Goal: Task Accomplishment & Management: Use online tool/utility

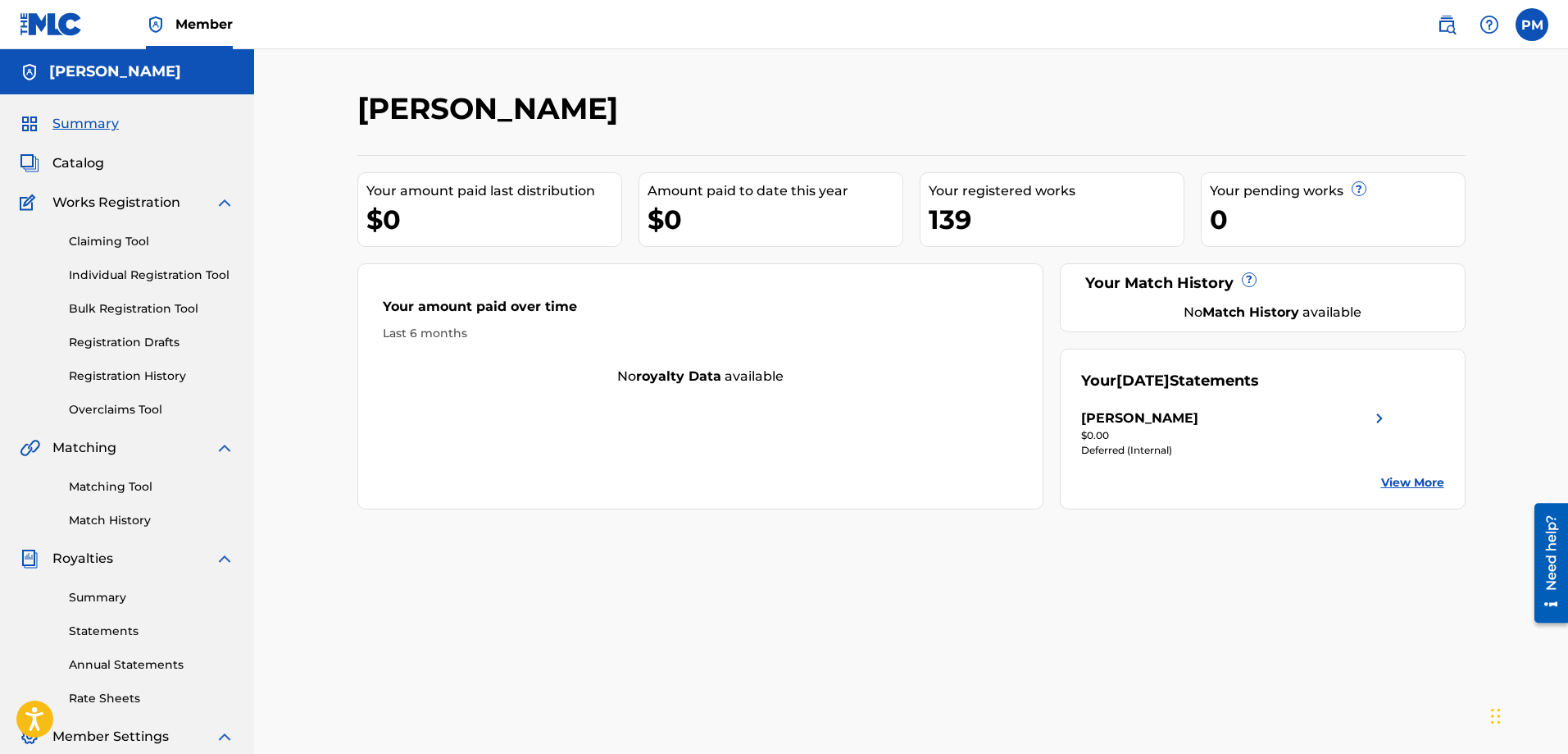
click at [952, 209] on div "139" at bounding box center [1056, 219] width 255 height 37
click at [73, 165] on span "Catalog" at bounding box center [78, 163] width 52 height 20
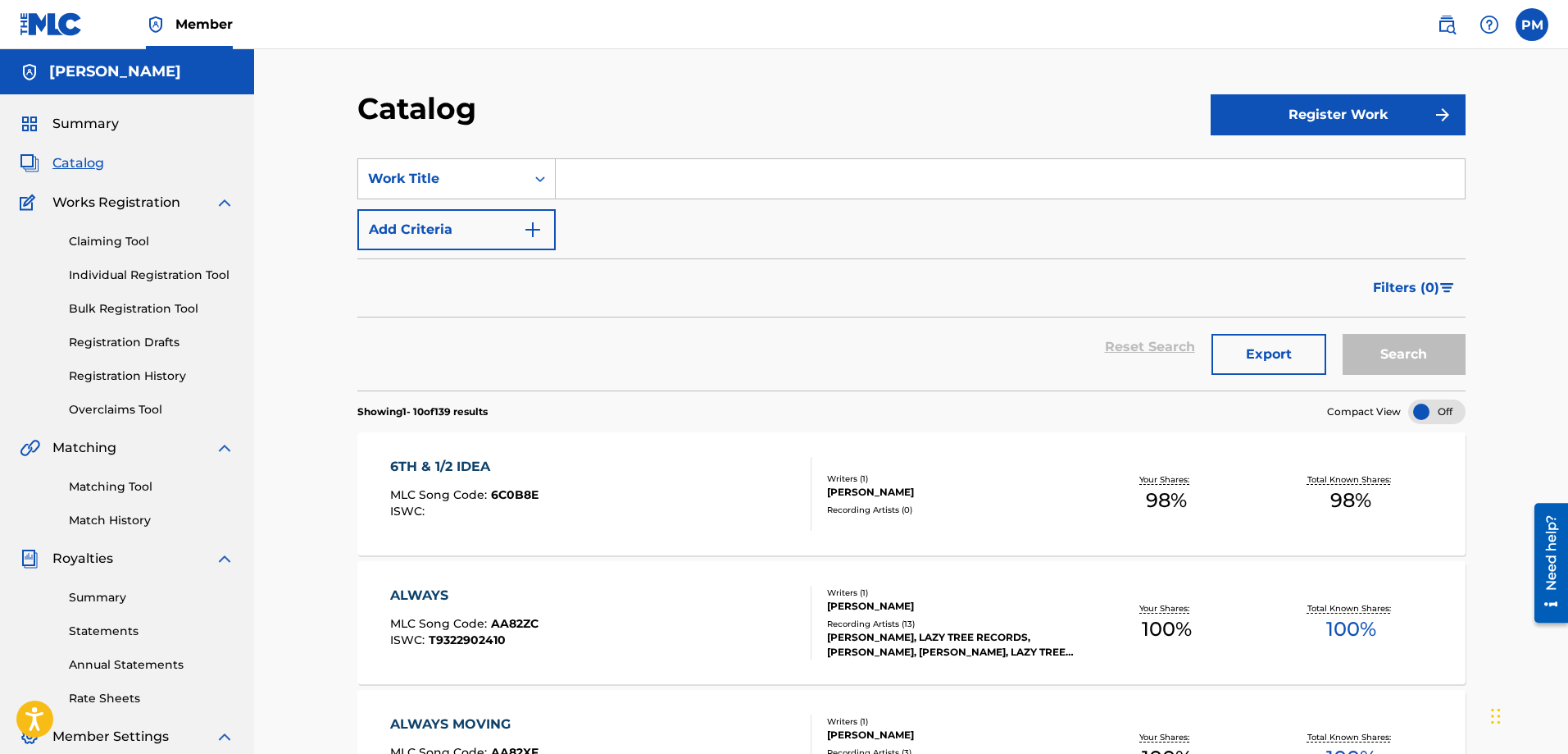
click at [532, 232] on img "Search Form" at bounding box center [533, 230] width 20 height 20
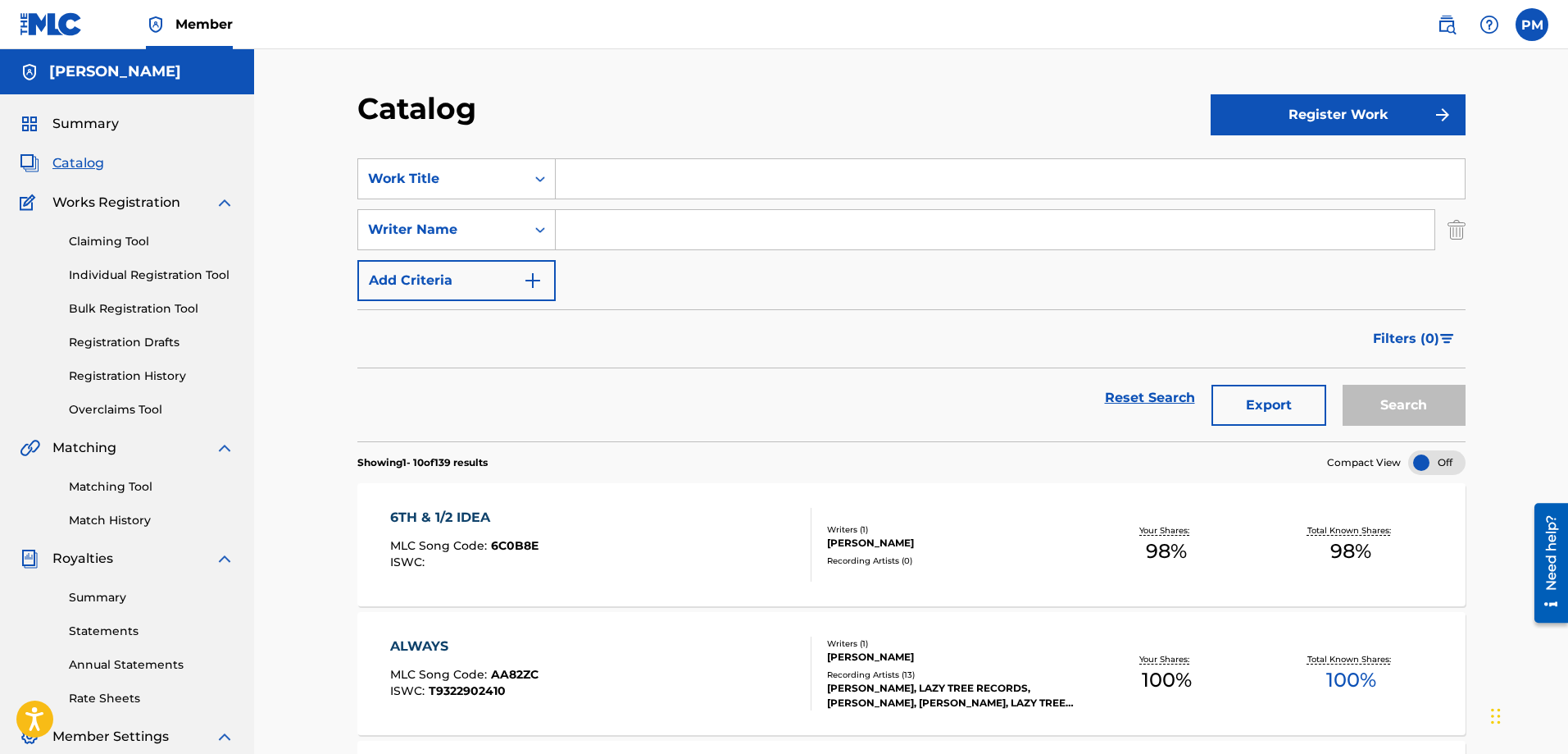
click at [532, 232] on icon "Search Form" at bounding box center [541, 230] width 16 height 16
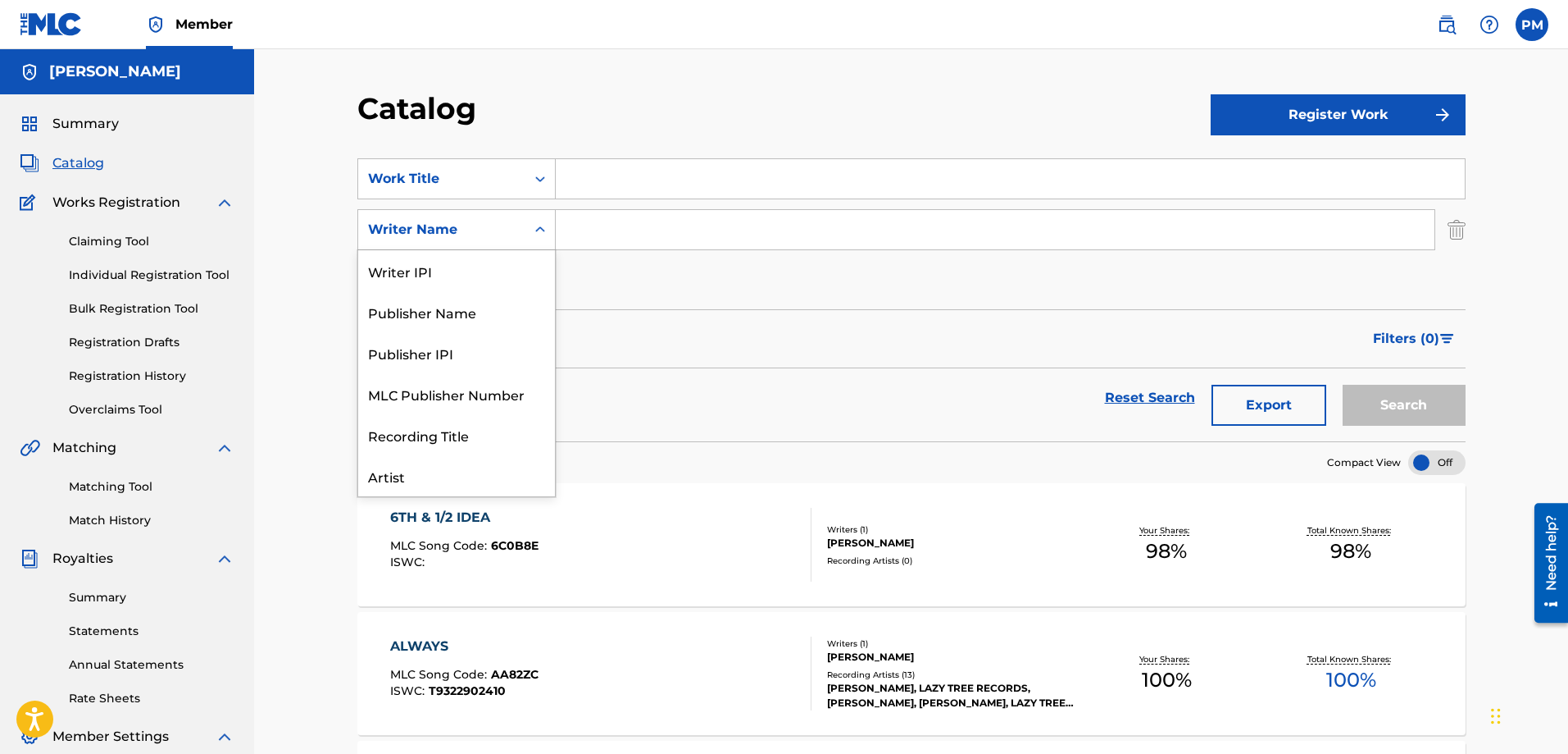
scroll to position [82, 0]
click at [440, 385] on div "Artist" at bounding box center [456, 393] width 197 height 41
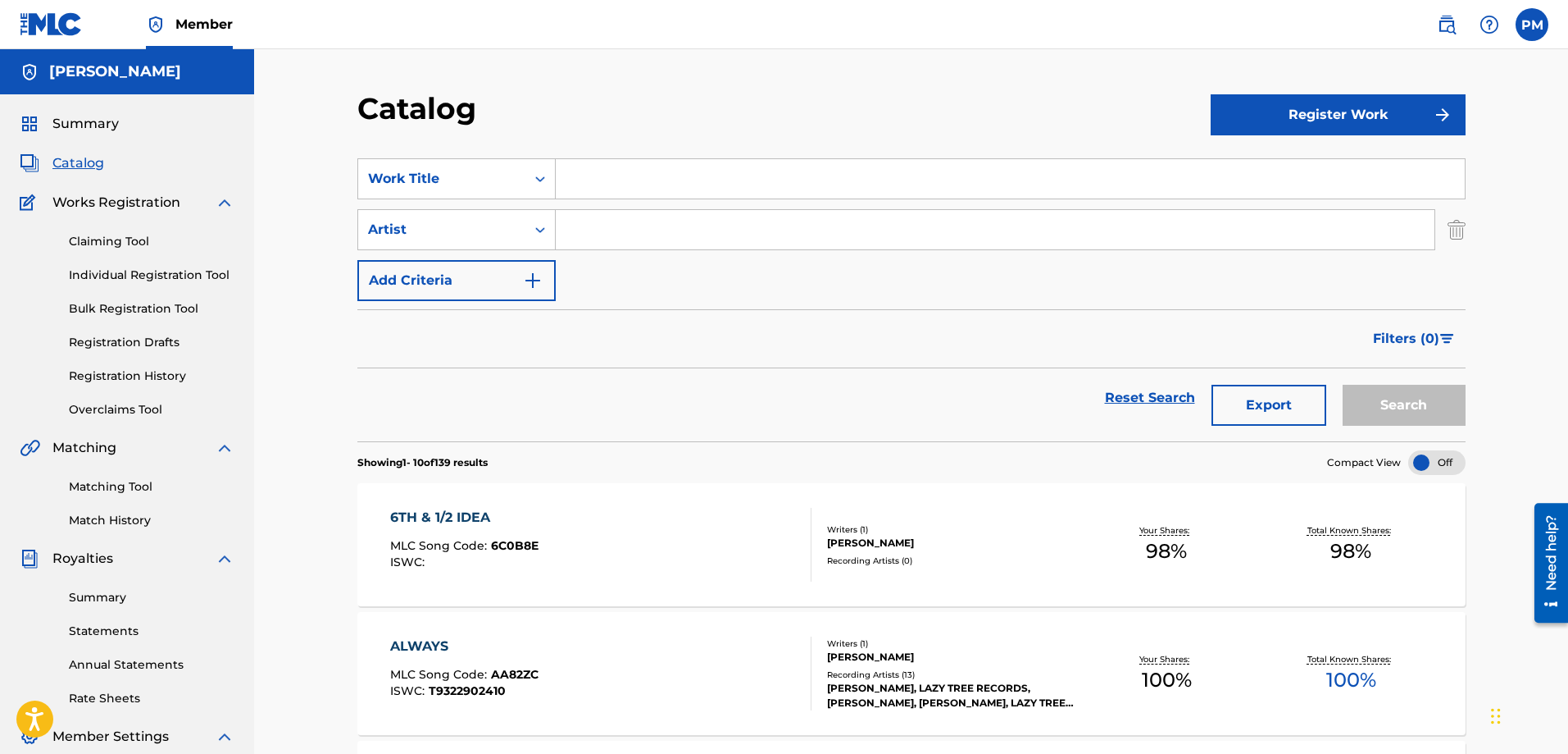
click at [724, 220] on input "Search Form" at bounding box center [995, 229] width 879 height 39
type input "Aura"
click at [1342, 385] on button "Search" at bounding box center [1404, 405] width 123 height 41
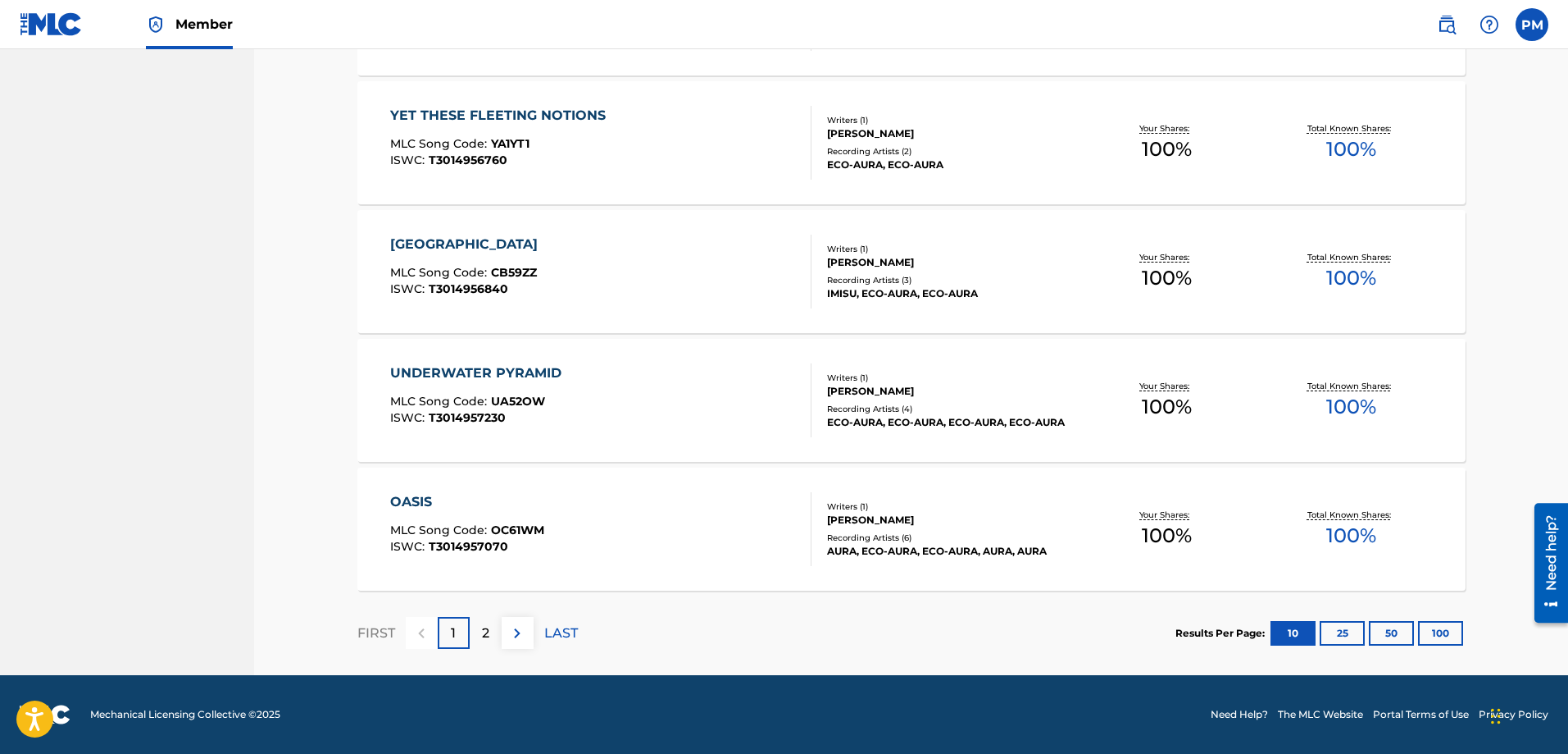
scroll to position [1173, 0]
click at [508, 638] on img at bounding box center [517, 634] width 20 height 20
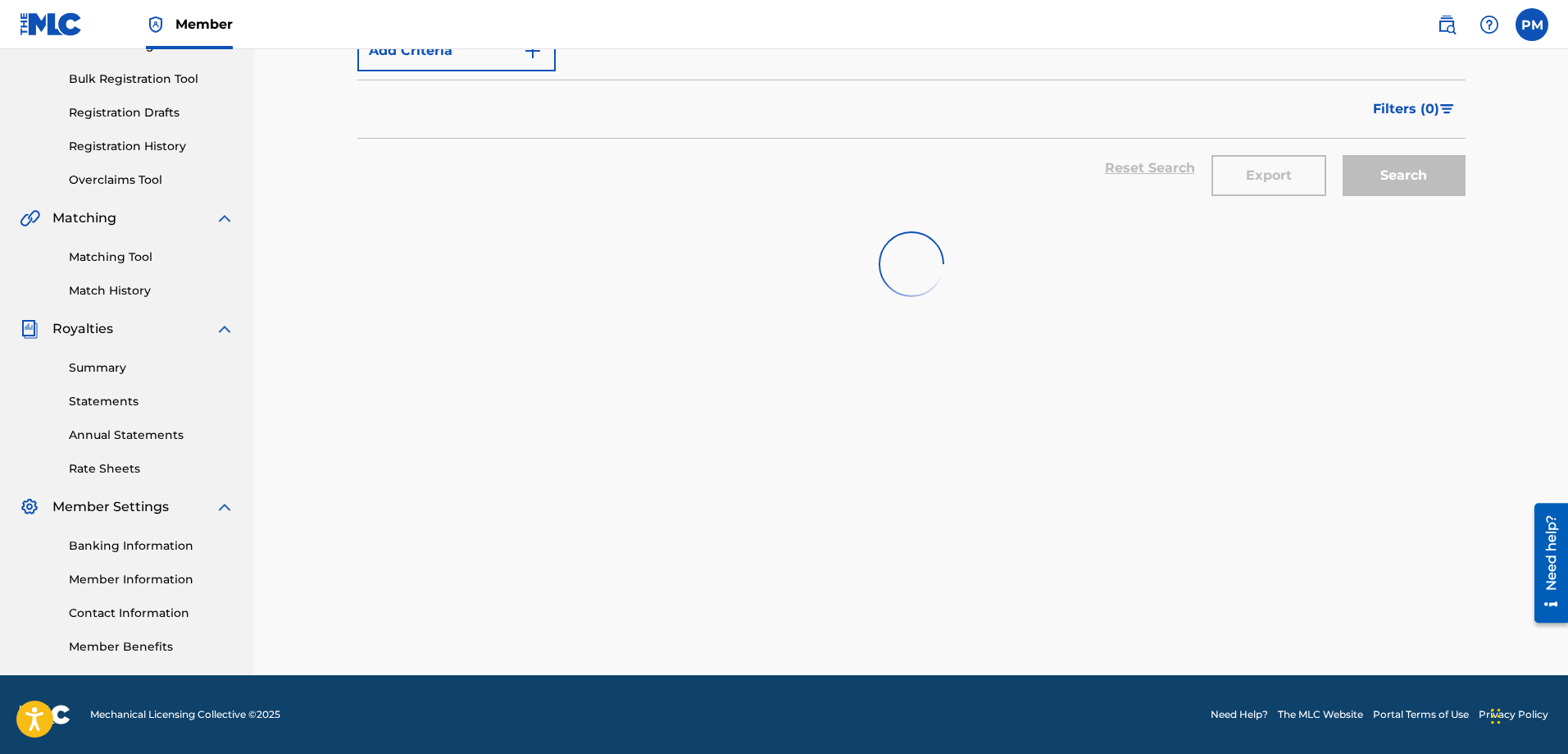
scroll to position [230, 0]
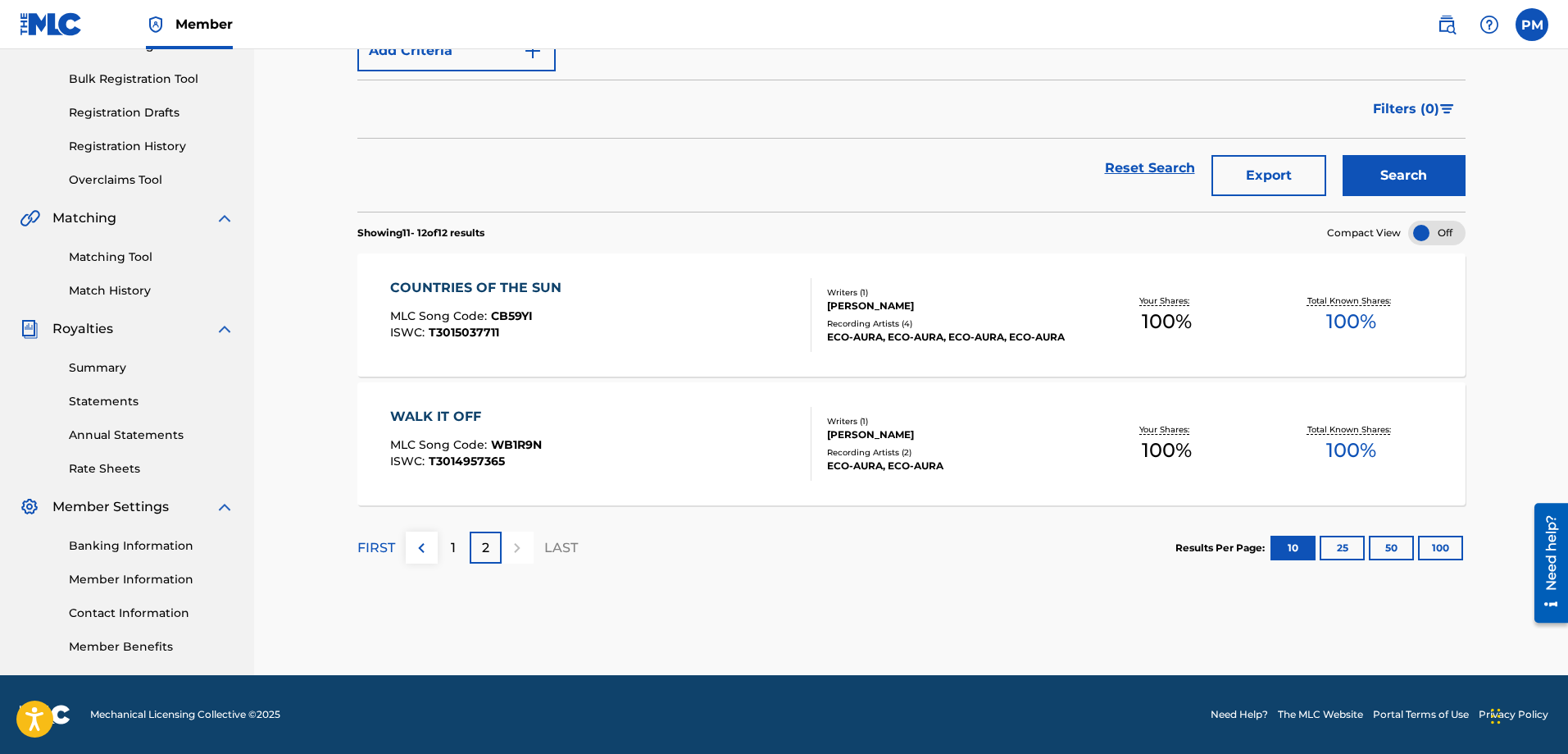
click at [424, 555] on img at bounding box center [422, 548] width 20 height 20
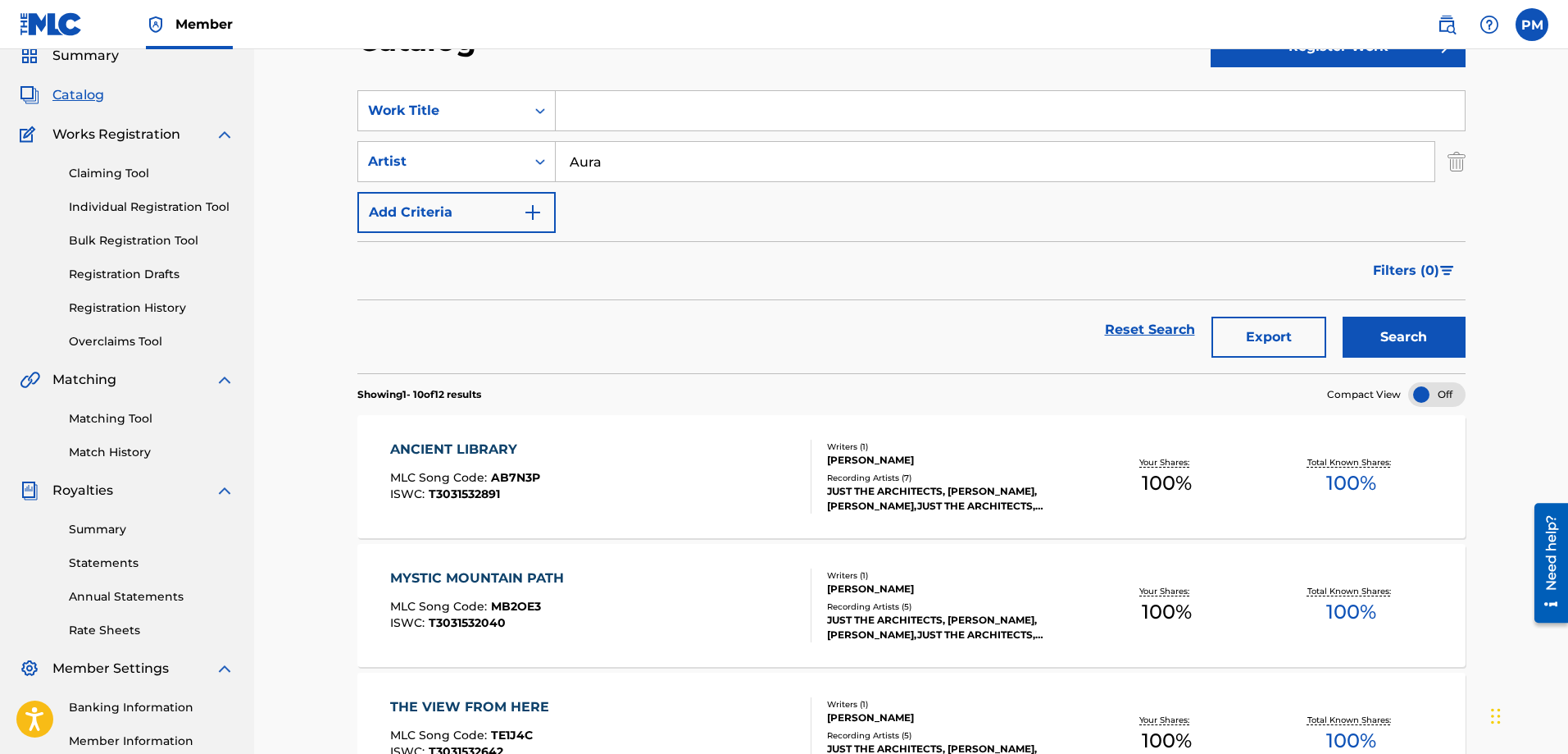
scroll to position [0, 0]
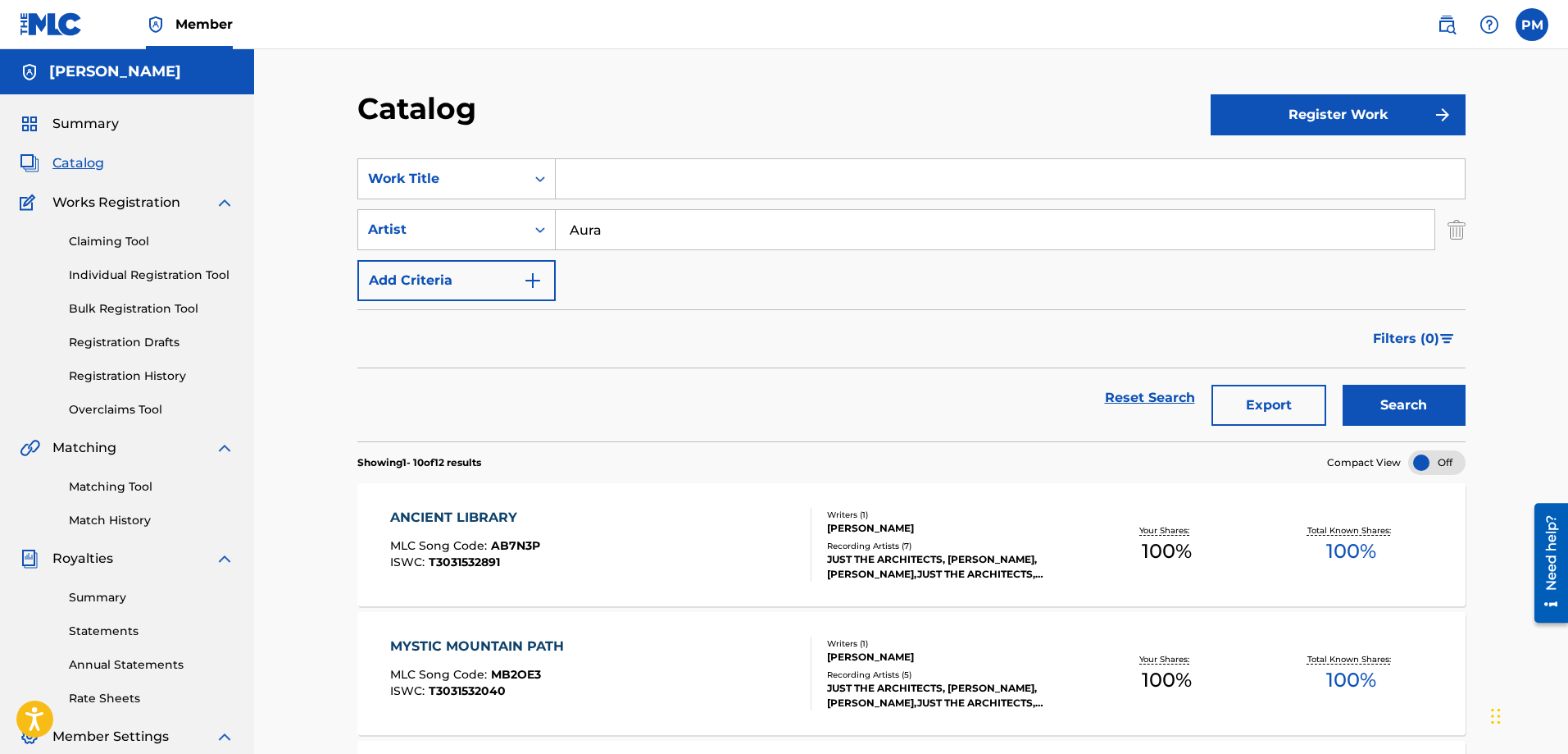
click at [128, 485] on link "Matching Tool" at bounding box center [151, 486] width 166 height 17
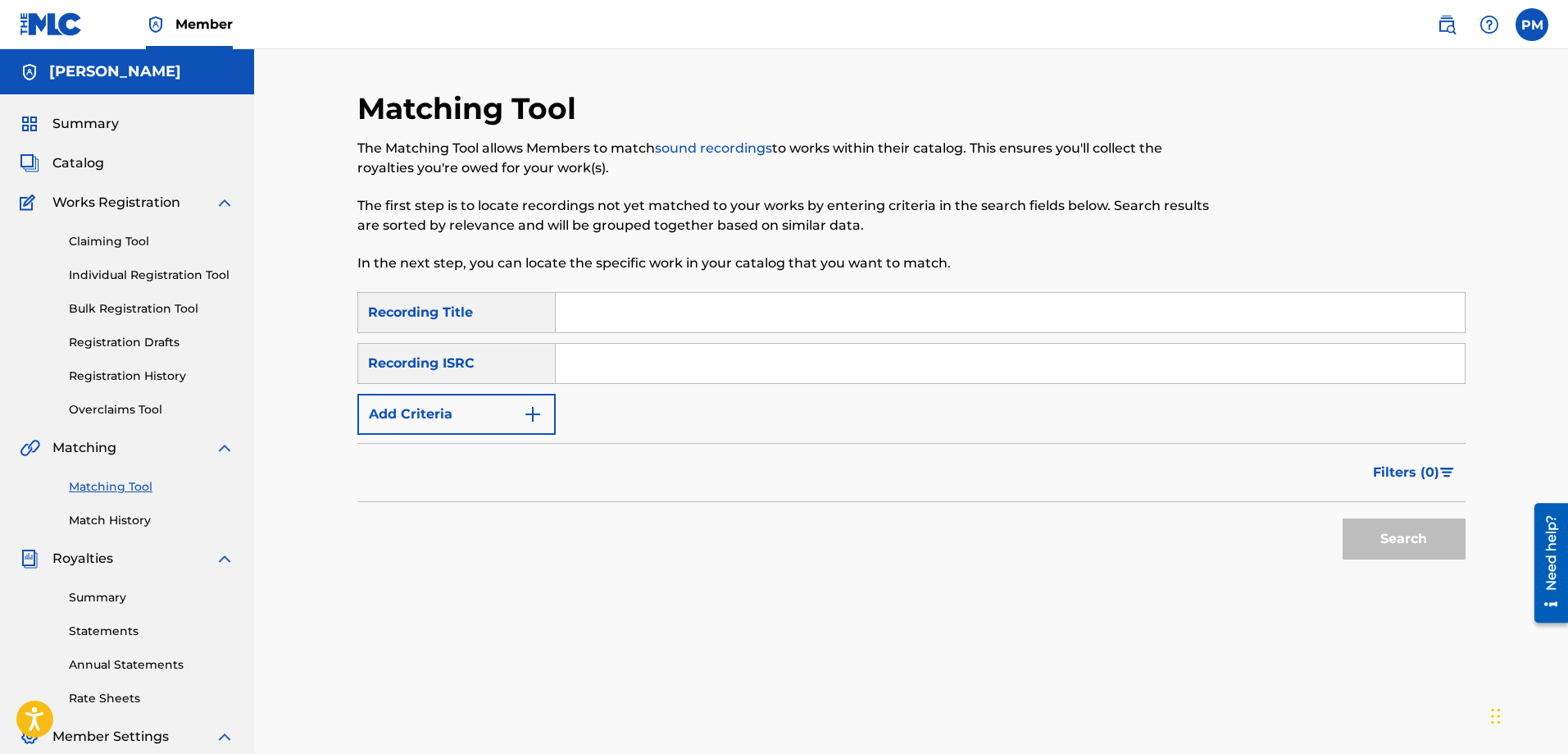
click at [500, 303] on div "Recording Title" at bounding box center [456, 312] width 199 height 41
click at [628, 312] on input "Search Form" at bounding box center [1010, 312] width 909 height 39
type input "a"
click at [1342, 518] on button "Search" at bounding box center [1404, 538] width 123 height 41
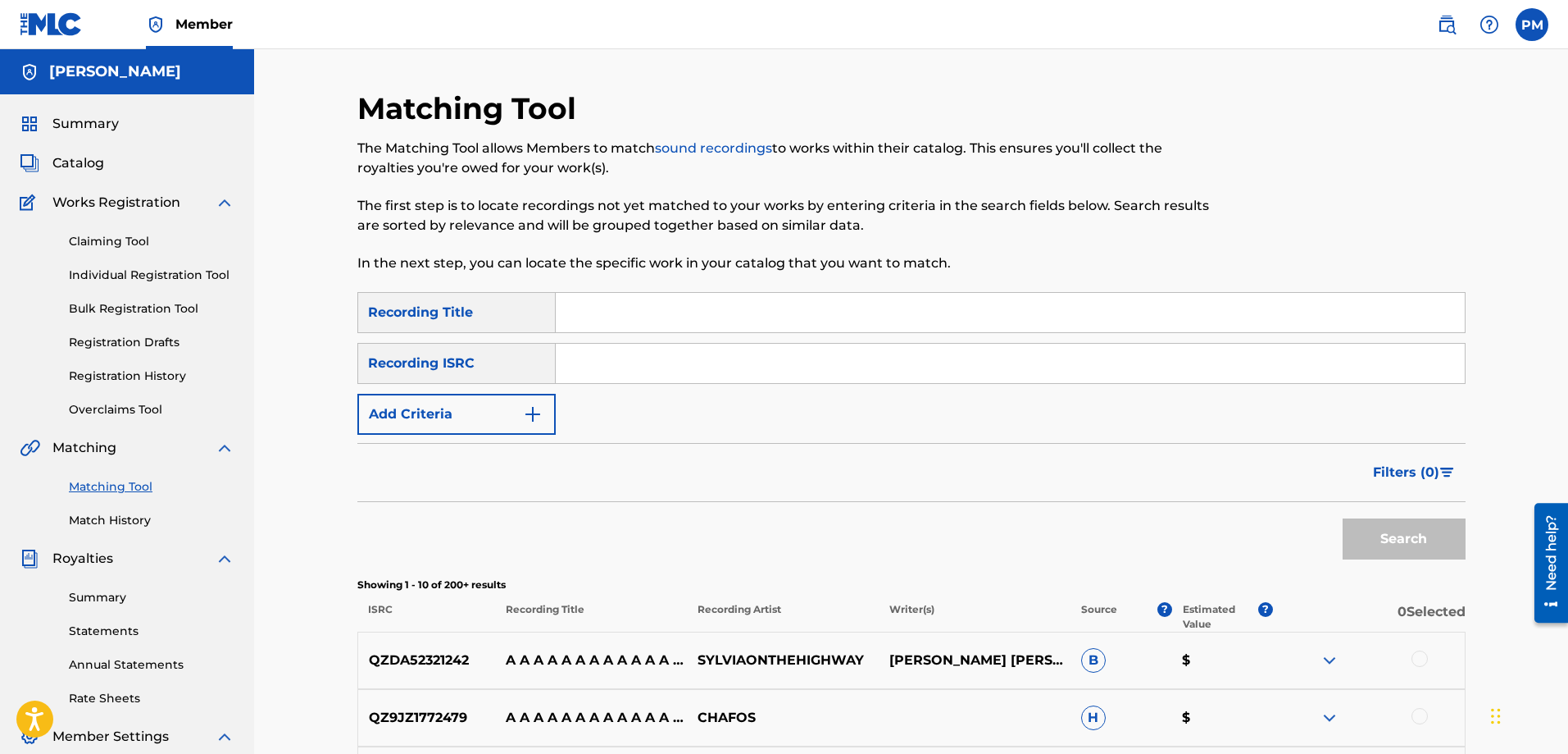
click at [132, 240] on link "Claiming Tool" at bounding box center [151, 241] width 166 height 17
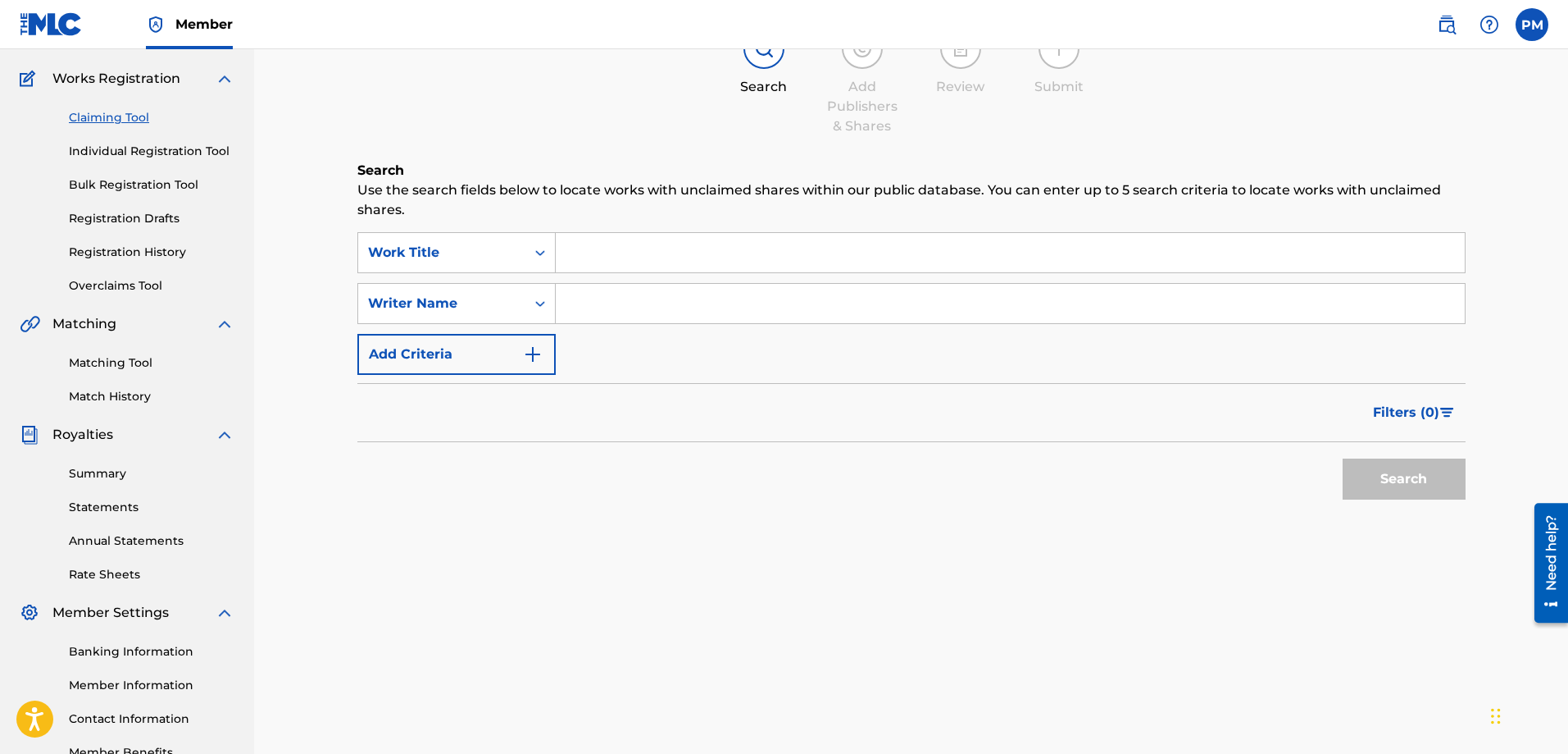
scroll to position [124, 0]
click at [638, 251] on input "Search Form" at bounding box center [1010, 251] width 909 height 39
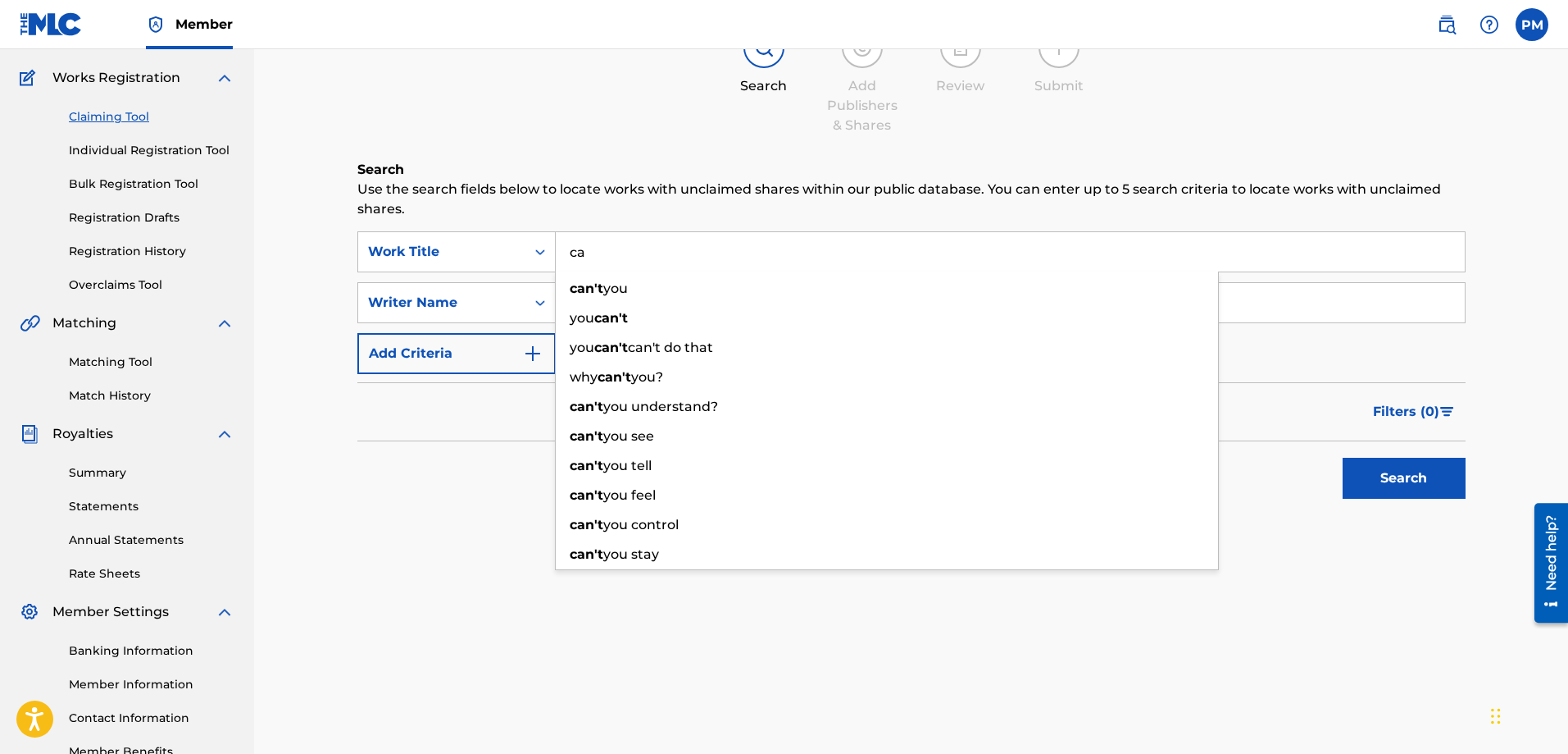
type input "c"
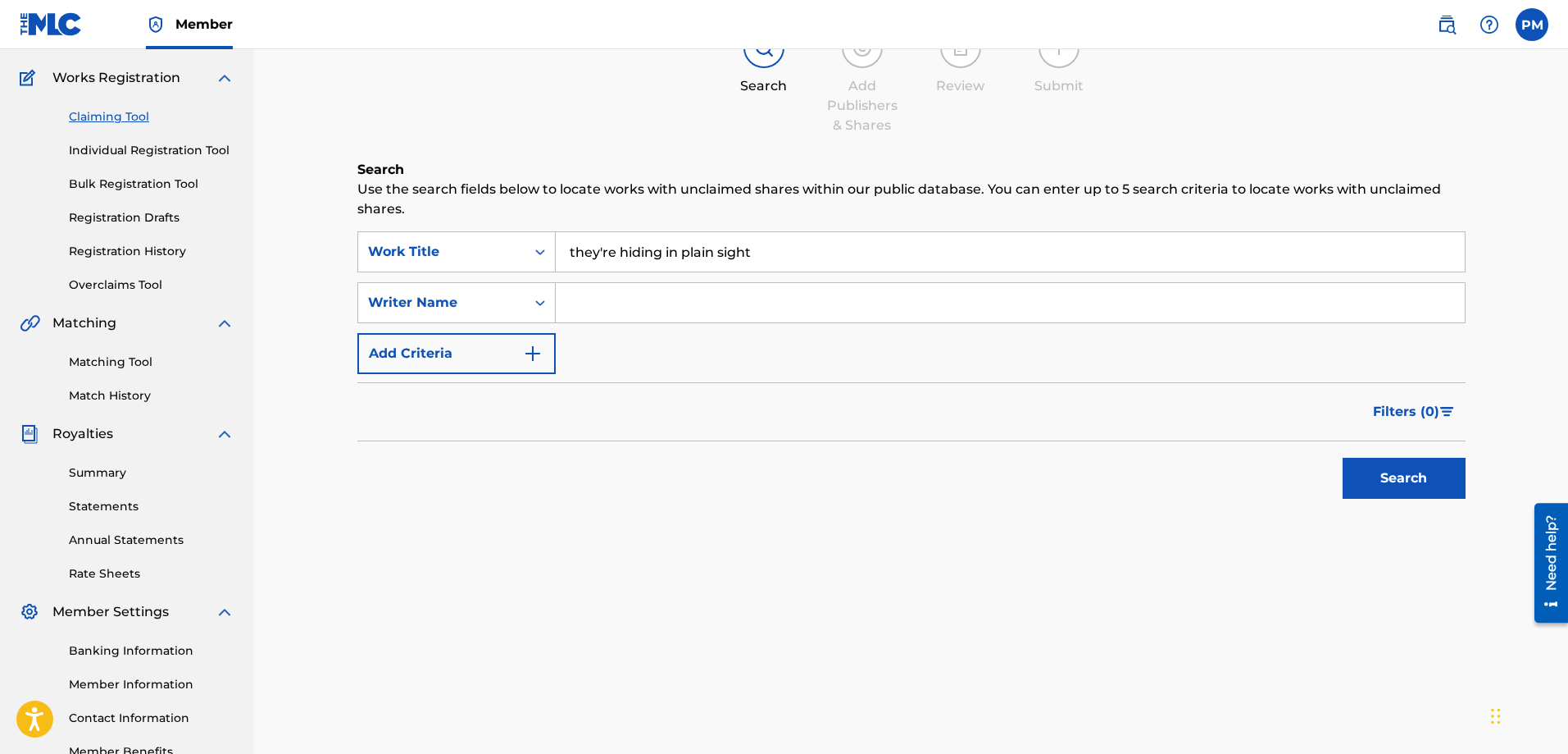
click at [1342, 457] on button "Search" at bounding box center [1404, 477] width 123 height 41
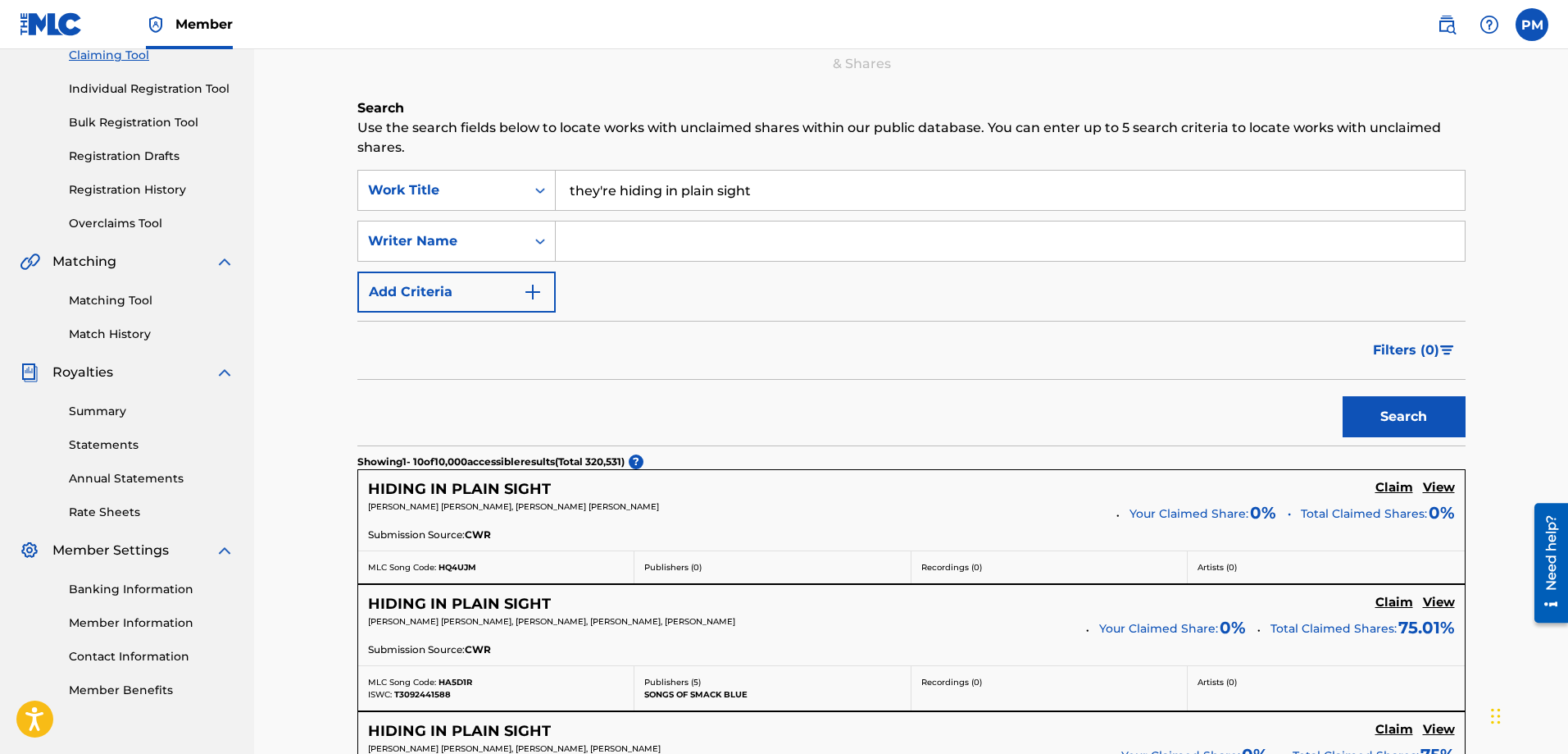
scroll to position [185, 0]
type input "they're hiding in plain sight, can't you see?"
click at [1342, 397] on button "Search" at bounding box center [1404, 416] width 123 height 41
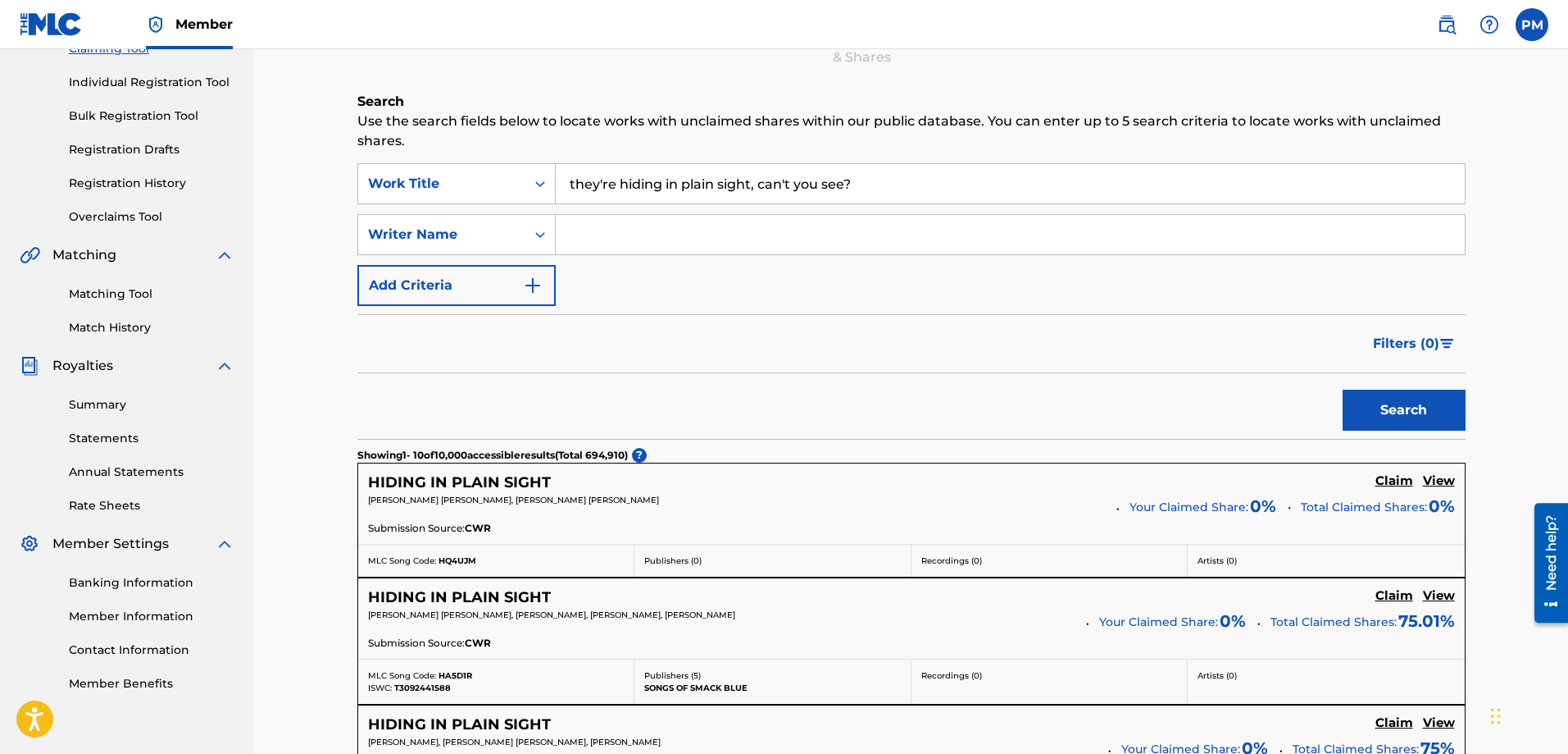
scroll to position [164, 0]
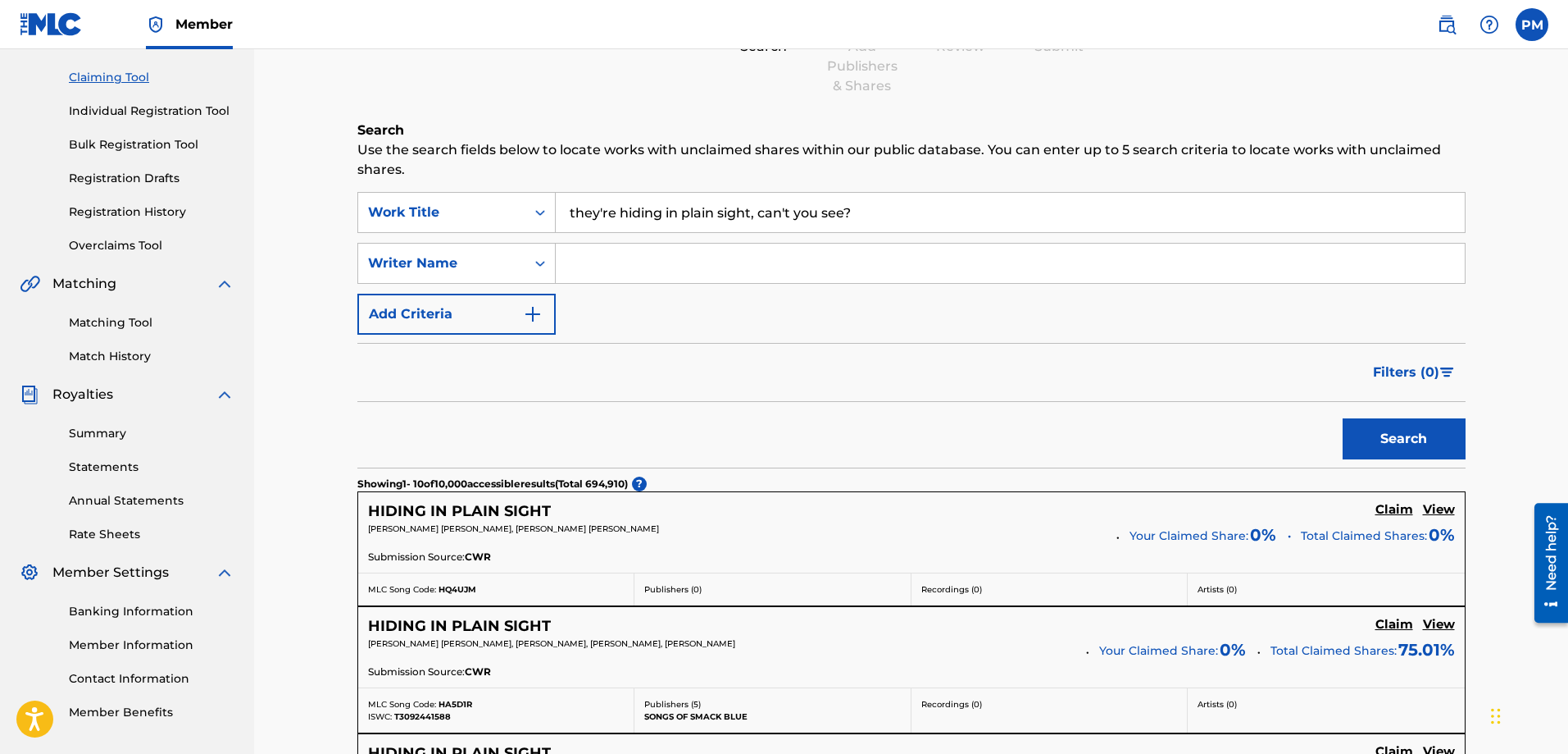
click at [718, 257] on input "Search Form" at bounding box center [1010, 262] width 909 height 39
type input "Crossing Bridges"
click at [1342, 418] on button "Search" at bounding box center [1404, 438] width 123 height 41
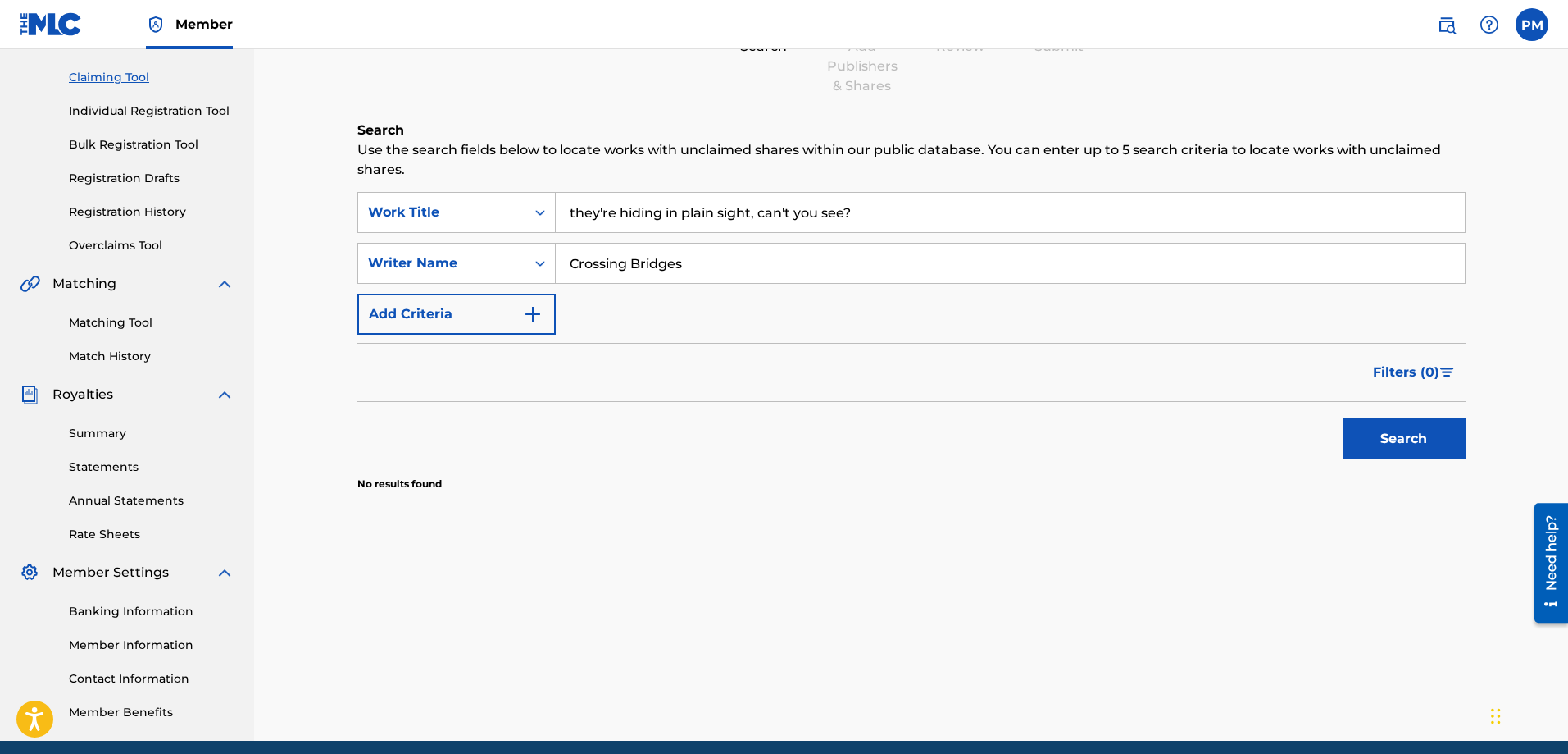
click at [706, 212] on input "they're hiding in plain sight, can't you see?" at bounding box center [1010, 211] width 909 height 39
click at [1342, 418] on button "Search" at bounding box center [1404, 438] width 123 height 41
click at [537, 264] on icon "Search Form" at bounding box center [540, 263] width 10 height 5
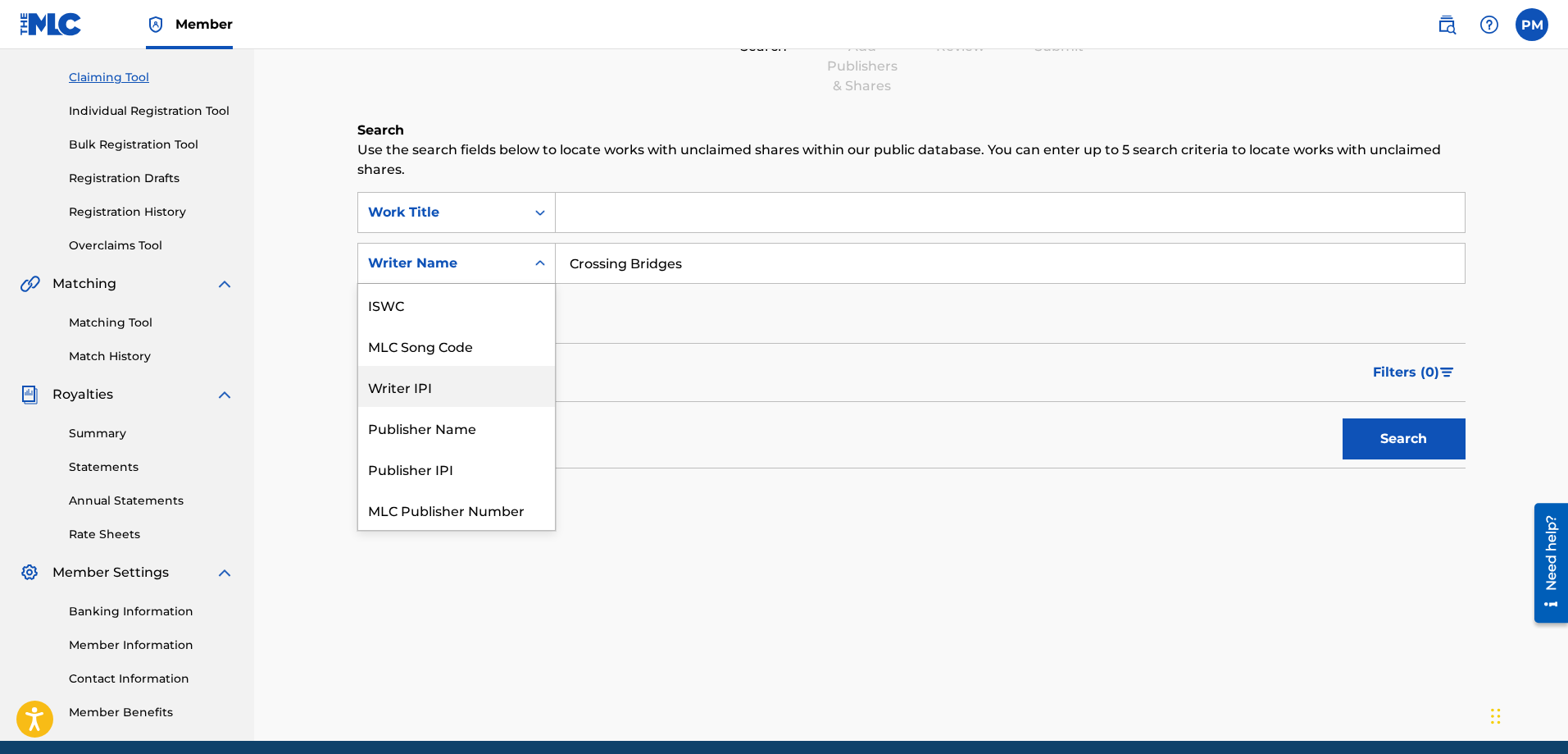
scroll to position [41, 0]
click at [698, 250] on input "Crossing Bridges" at bounding box center [1010, 262] width 909 height 39
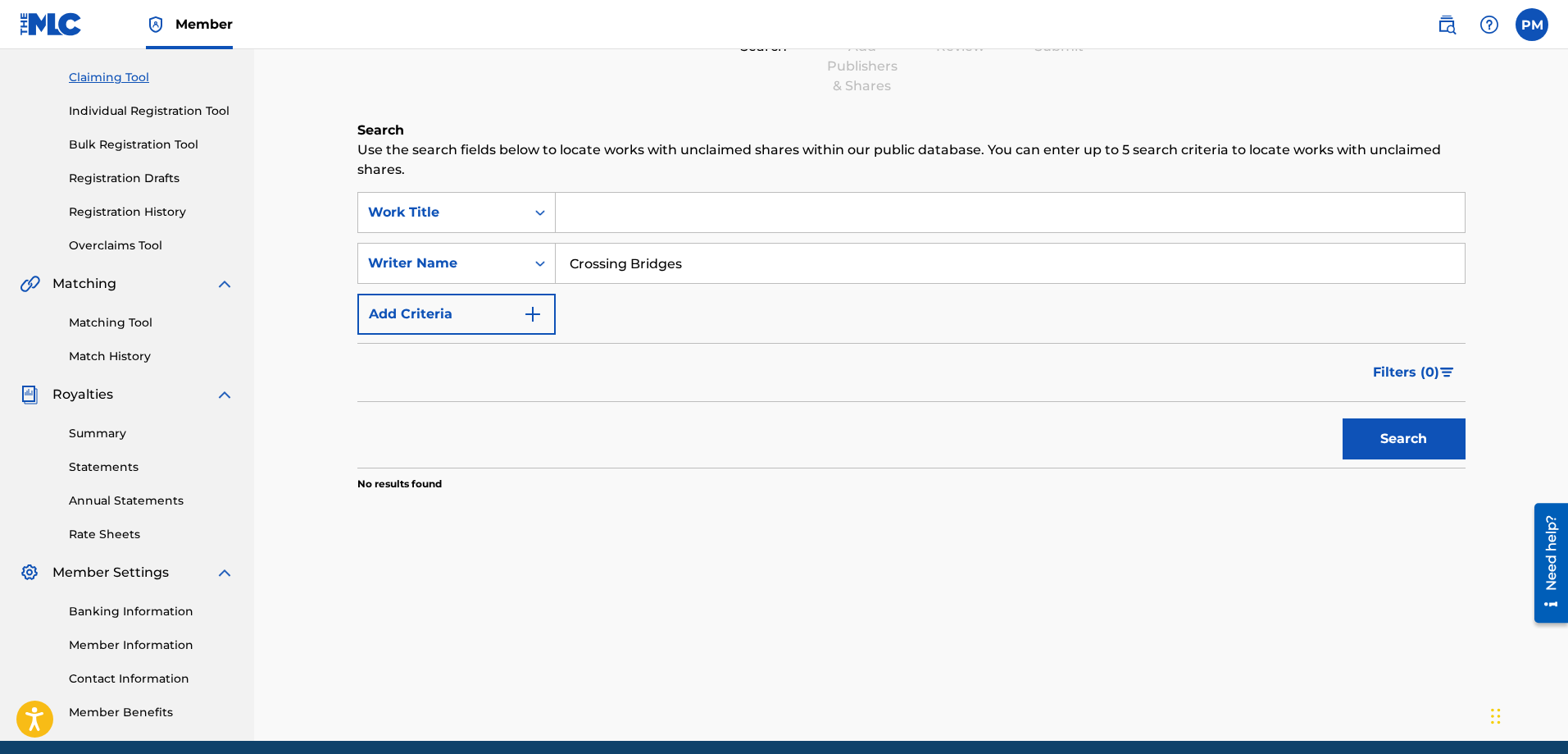
click at [698, 250] on input "Crossing Bridges" at bounding box center [1010, 262] width 909 height 39
click at [1342, 418] on button "Search" at bounding box center [1404, 438] width 123 height 41
click at [695, 264] on input "[PERSON_NAME]" at bounding box center [1010, 262] width 909 height 39
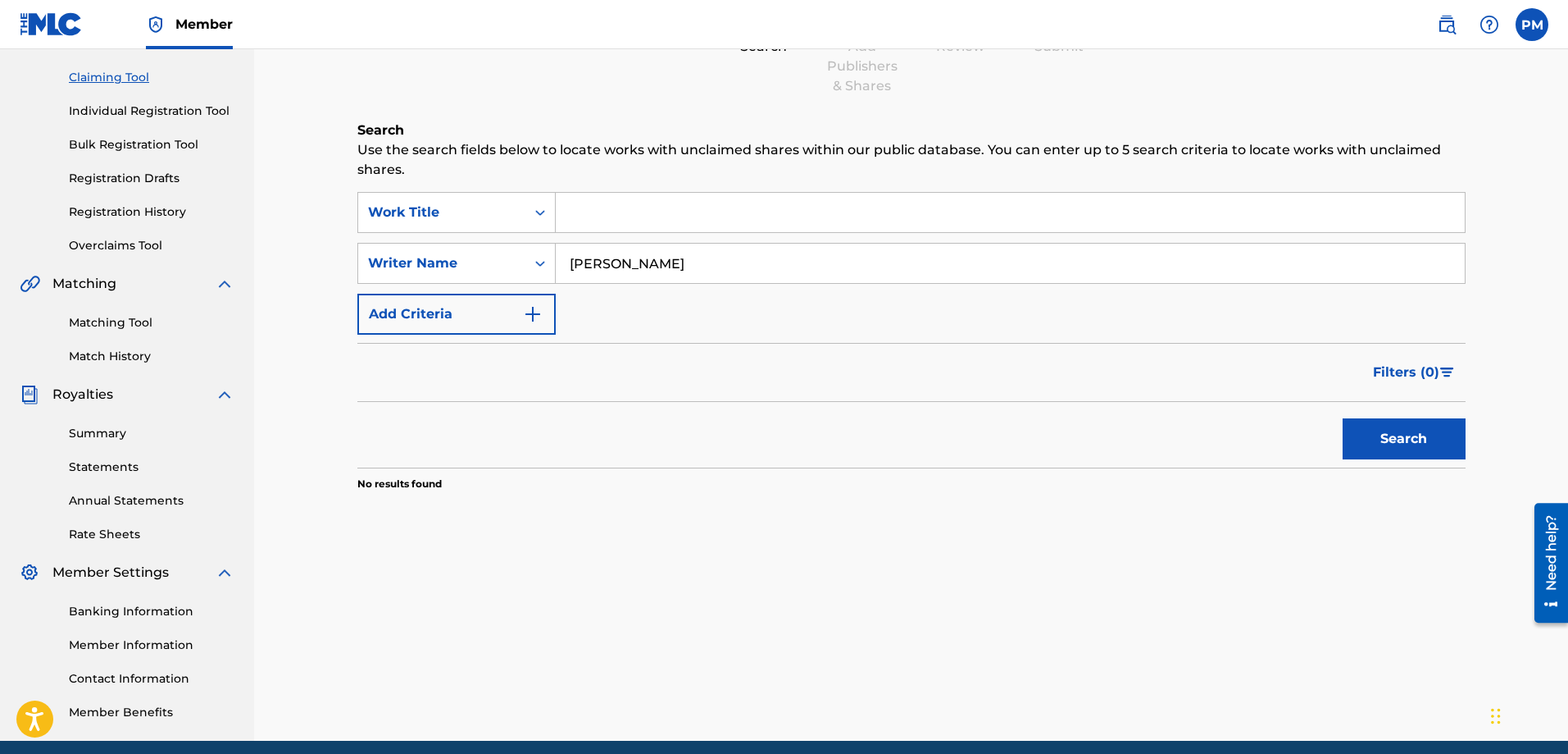
type input "[PERSON_NAME]"
click at [1342, 418] on button "Search" at bounding box center [1404, 438] width 123 height 41
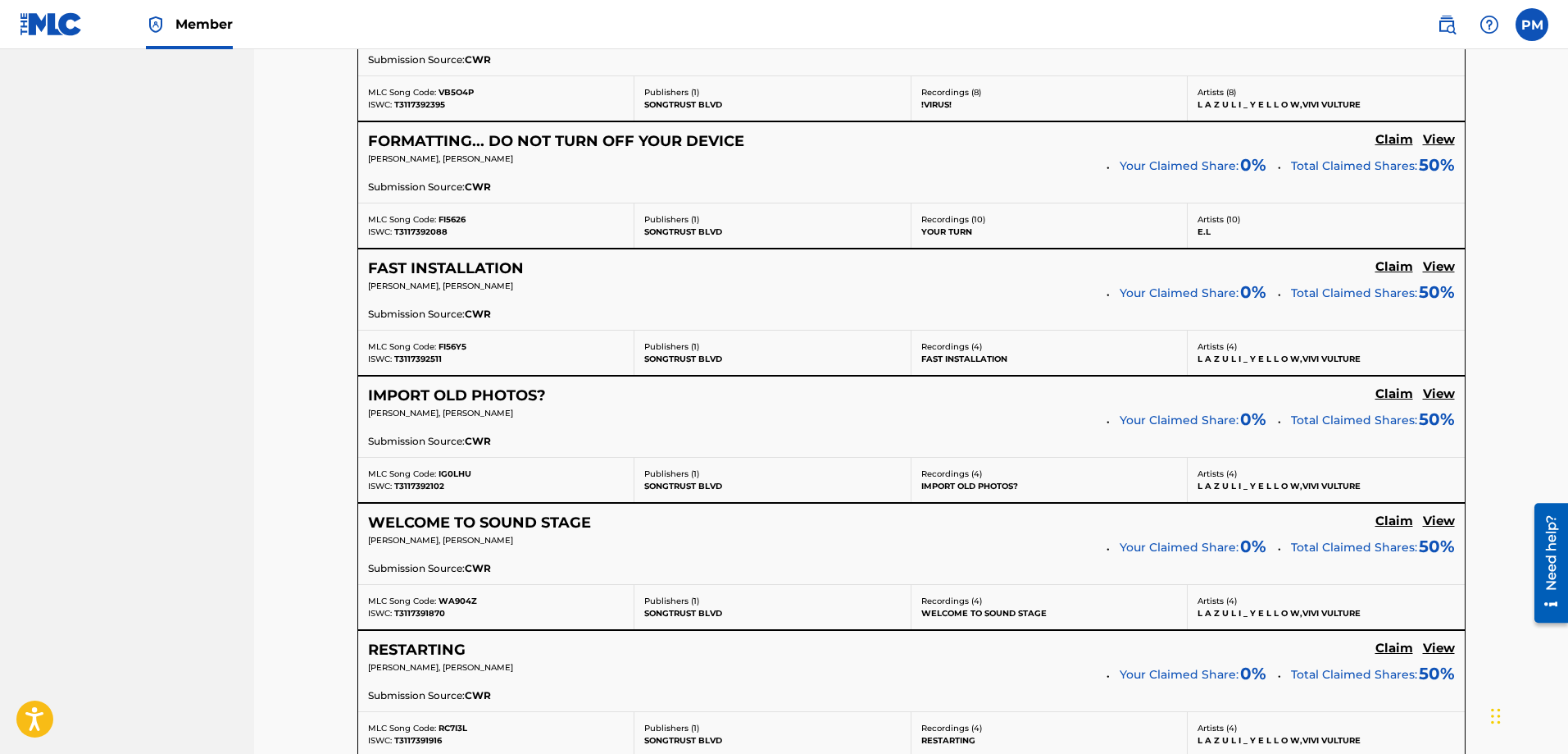
scroll to position [1418, 0]
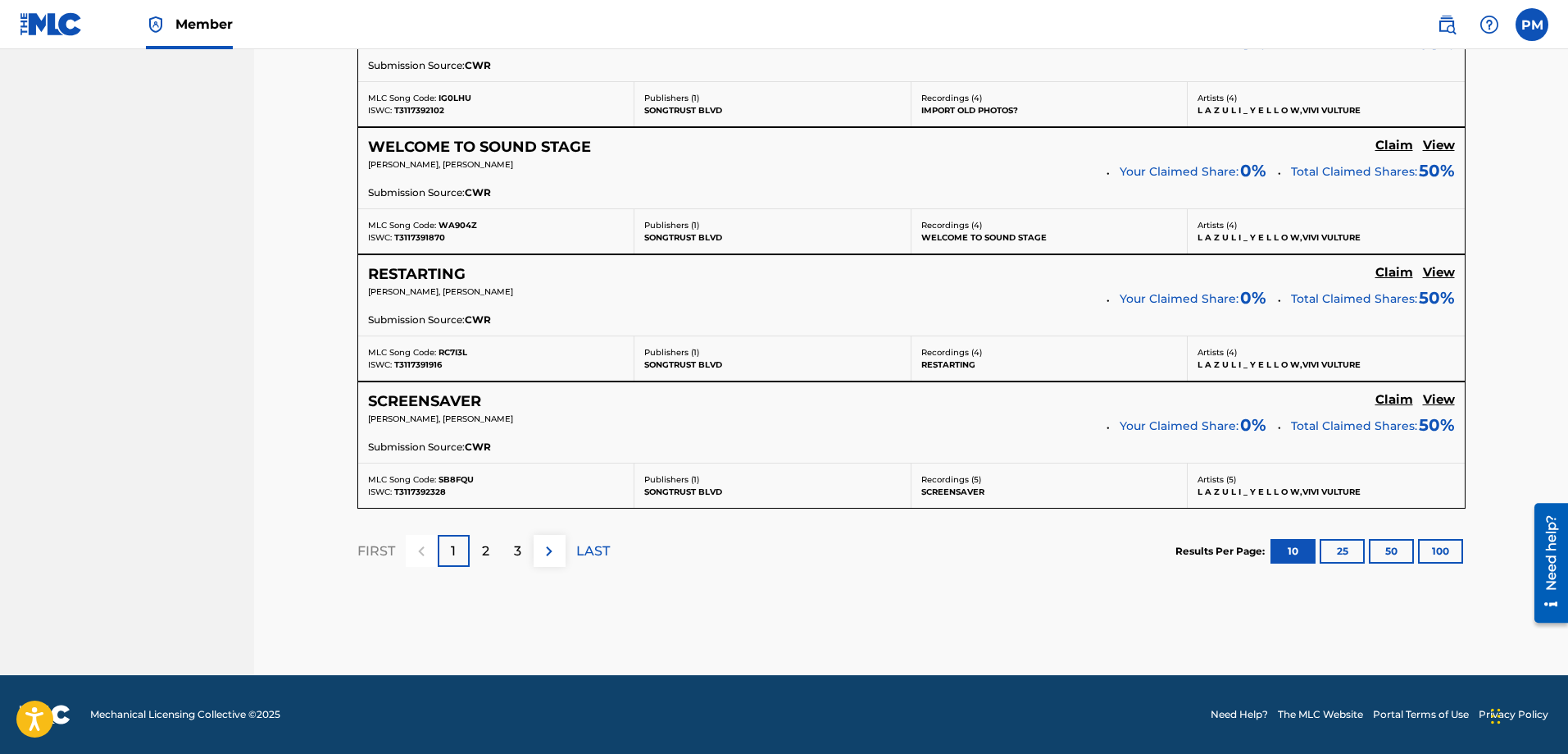
click at [1447, 545] on button "100" at bounding box center [1441, 551] width 45 height 24
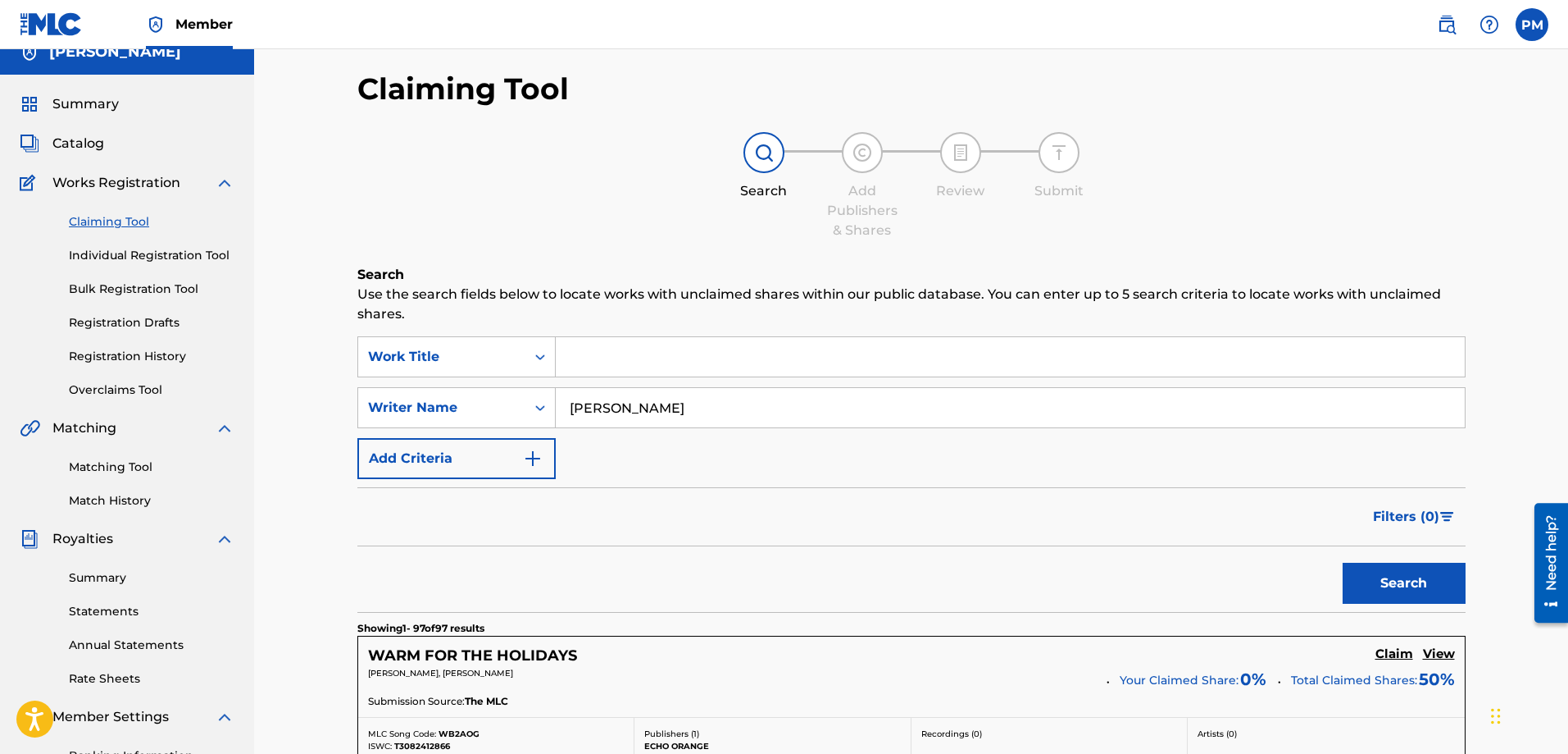
scroll to position [0, 0]
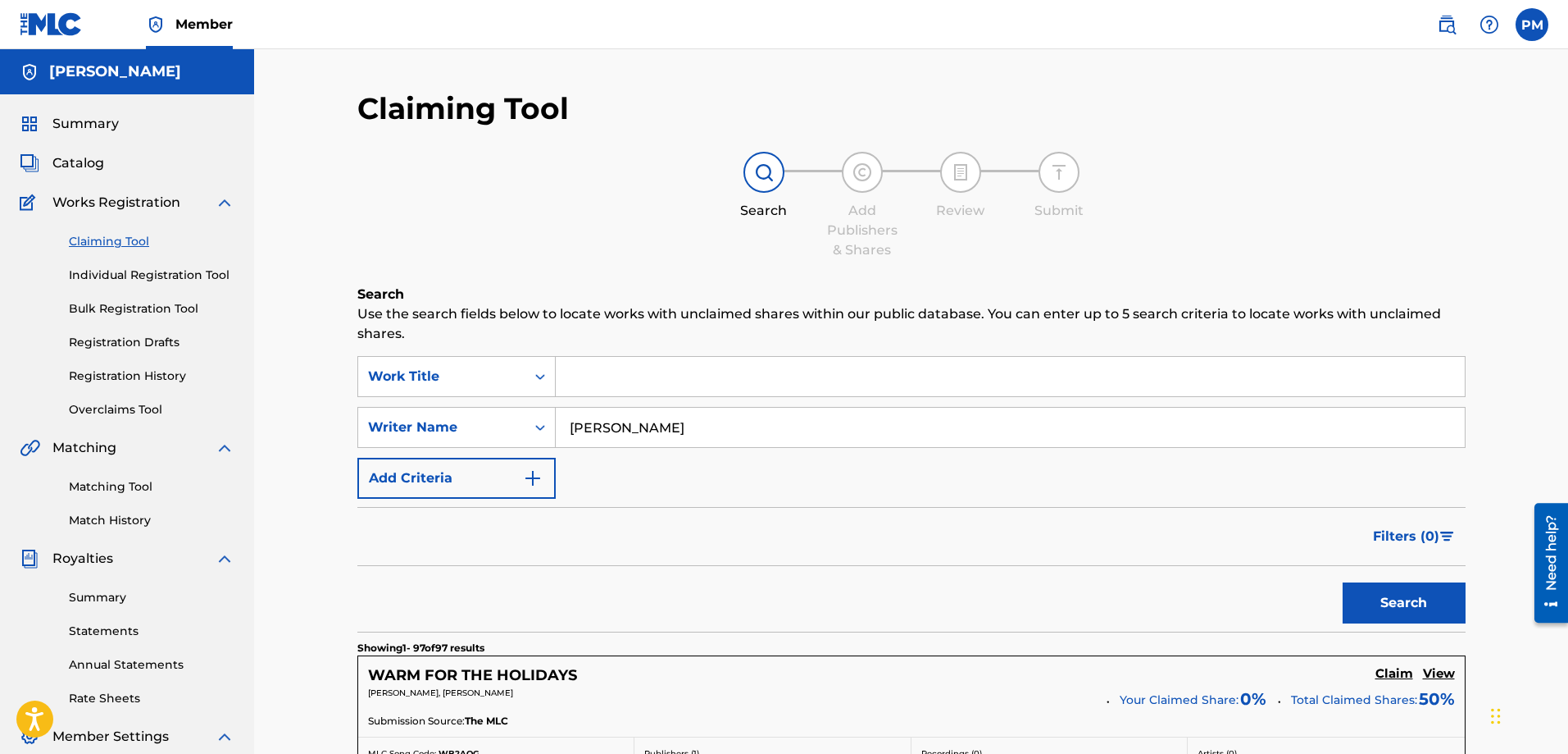
click at [526, 471] on img "Search Form" at bounding box center [533, 478] width 20 height 20
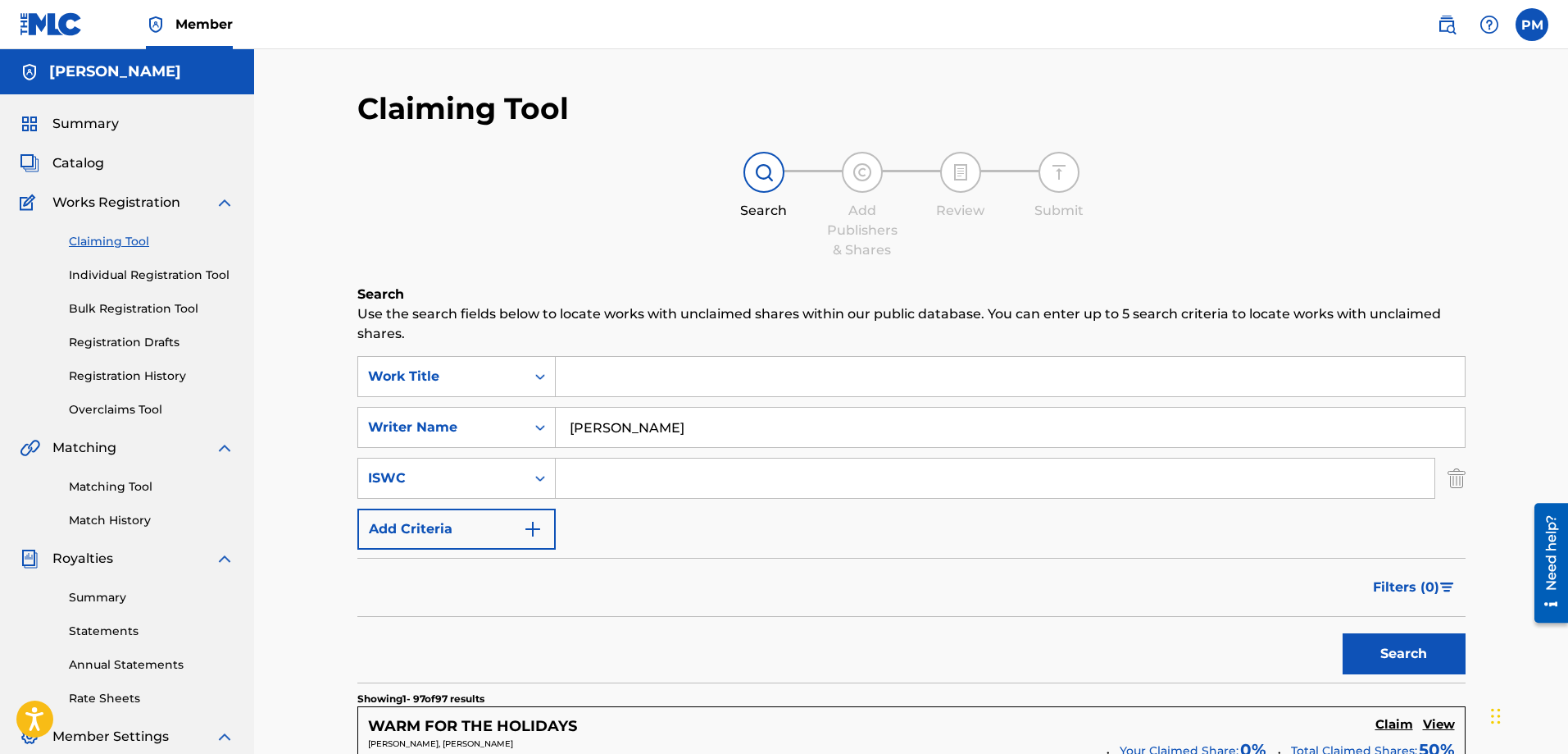
click at [535, 524] on img "Search Form" at bounding box center [533, 529] width 20 height 20
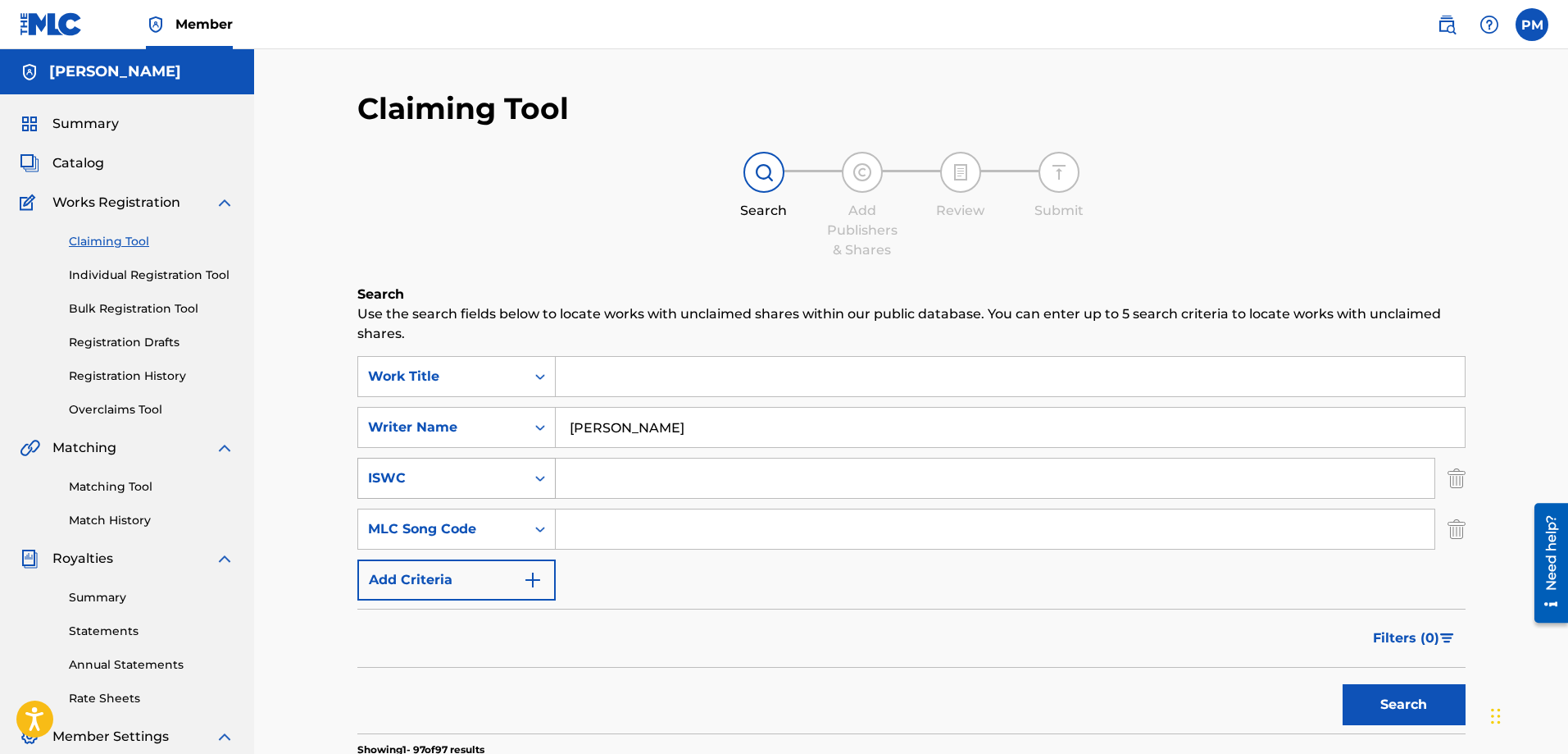
click at [523, 488] on div "ISWC" at bounding box center [442, 478] width 167 height 31
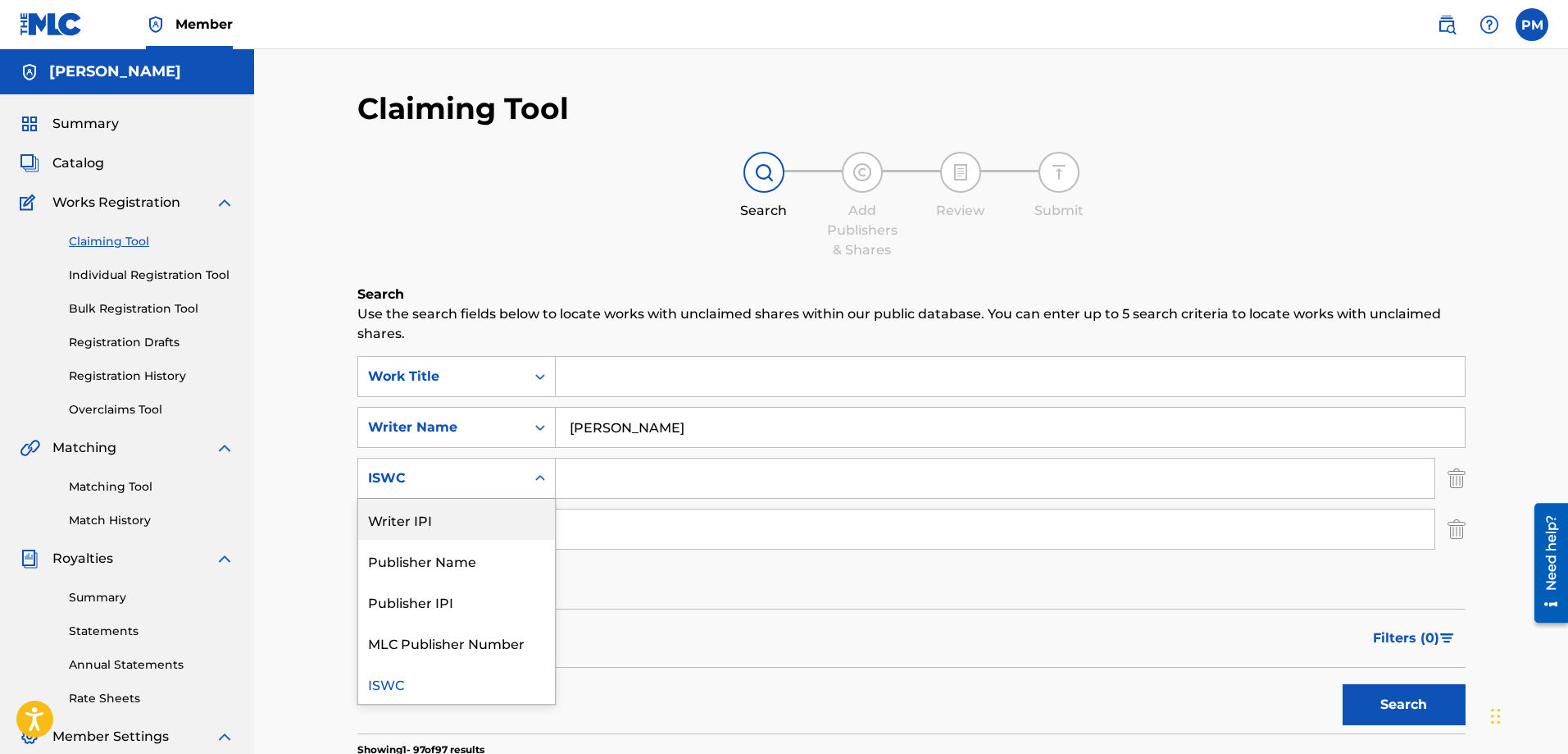
click at [500, 535] on div "Writer IPI" at bounding box center [456, 519] width 197 height 41
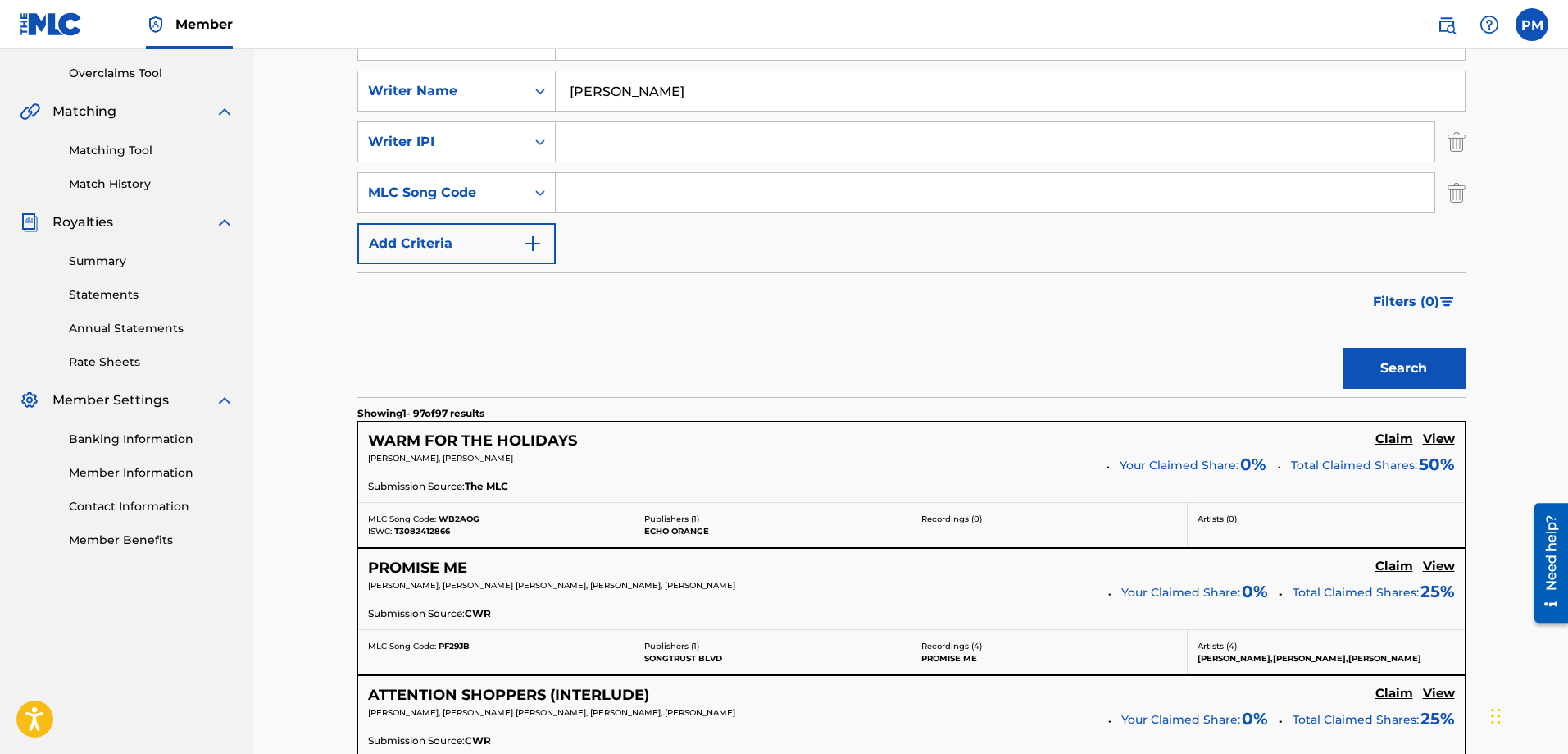
scroll to position [337, 0]
click at [481, 457] on span "[PERSON_NAME], [PERSON_NAME]" at bounding box center [441, 457] width 145 height 11
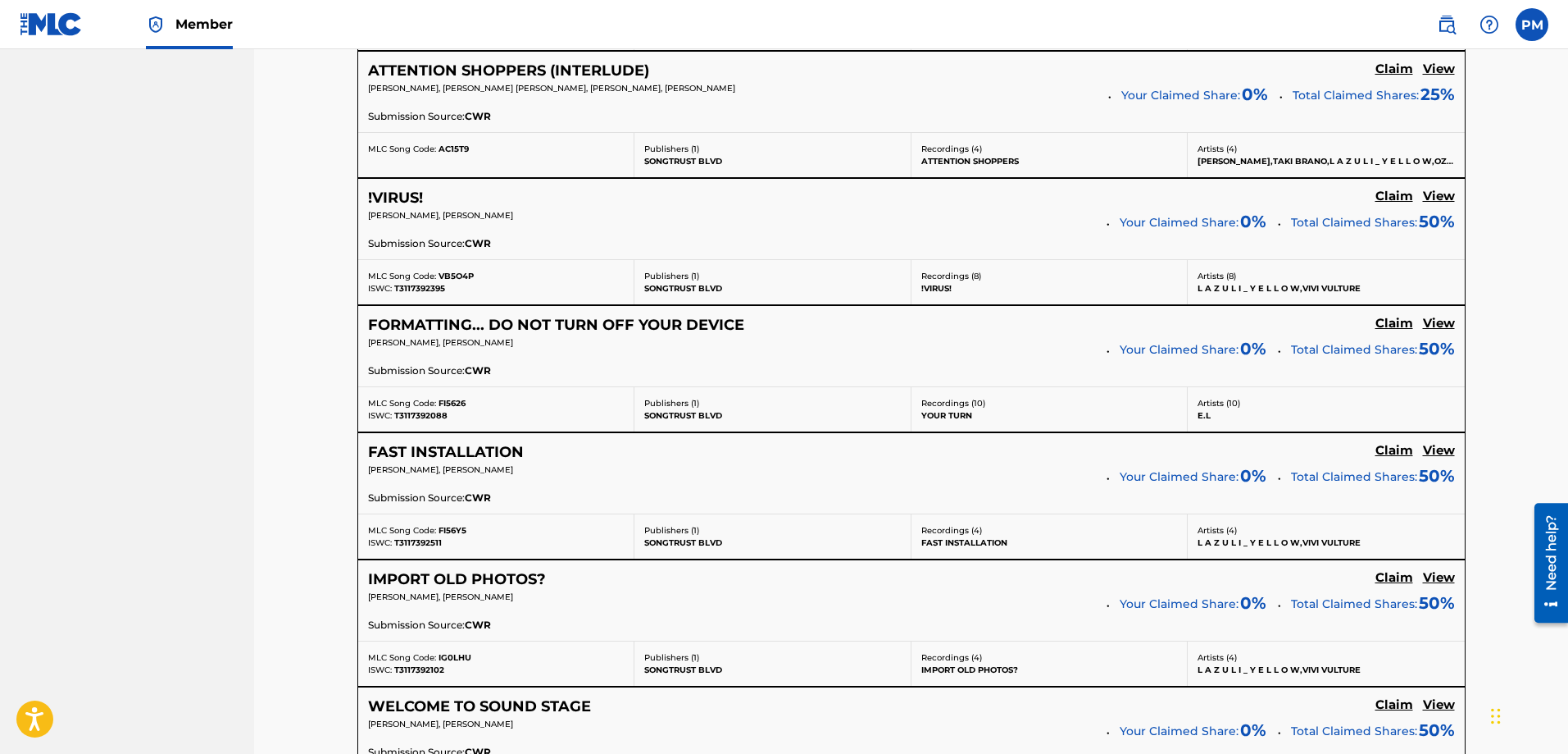
scroll to position [961, 0]
click at [487, 328] on h5 "FORMATTING... DO NOT TURN OFF YOUR DEVICE" at bounding box center [556, 324] width 376 height 19
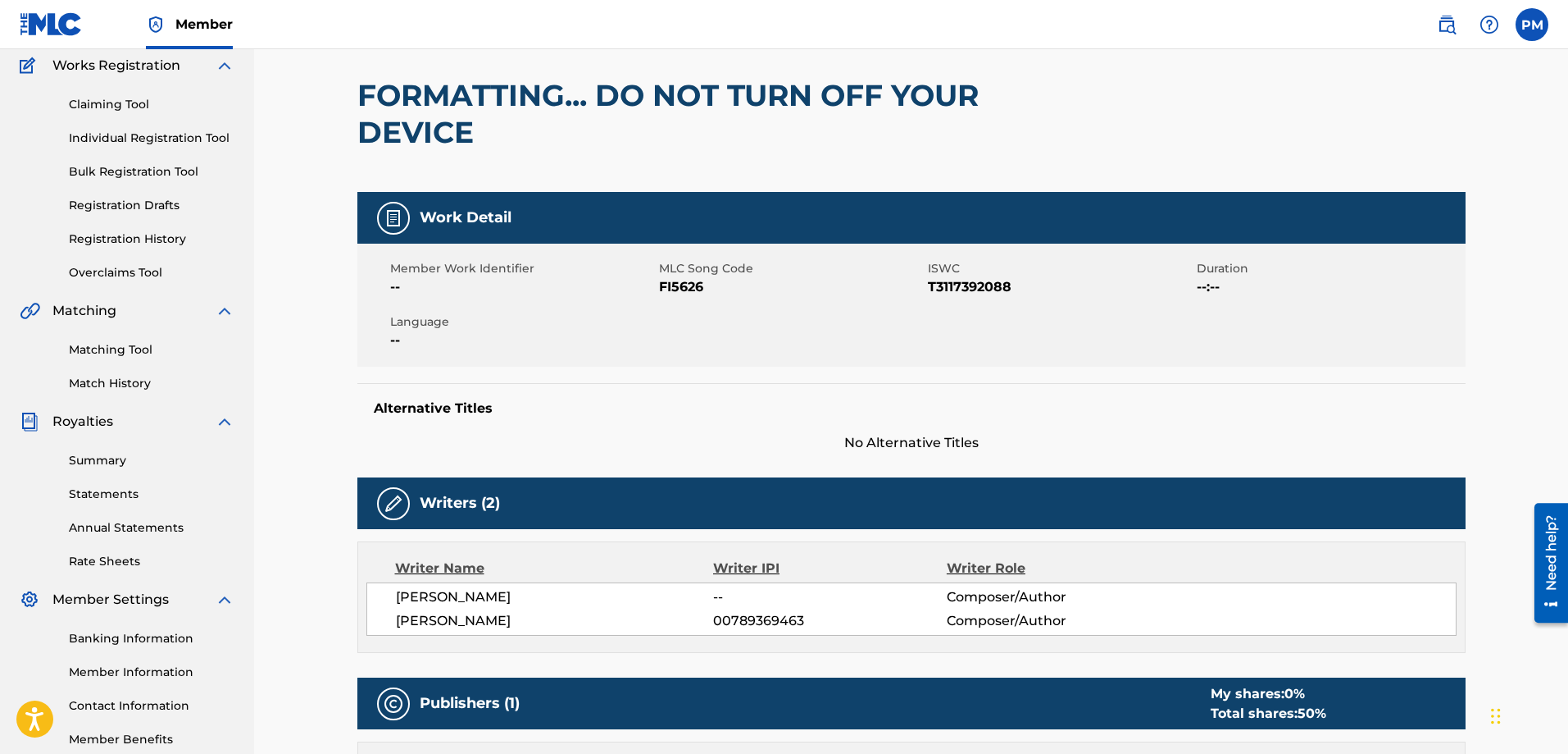
scroll to position [138, 0]
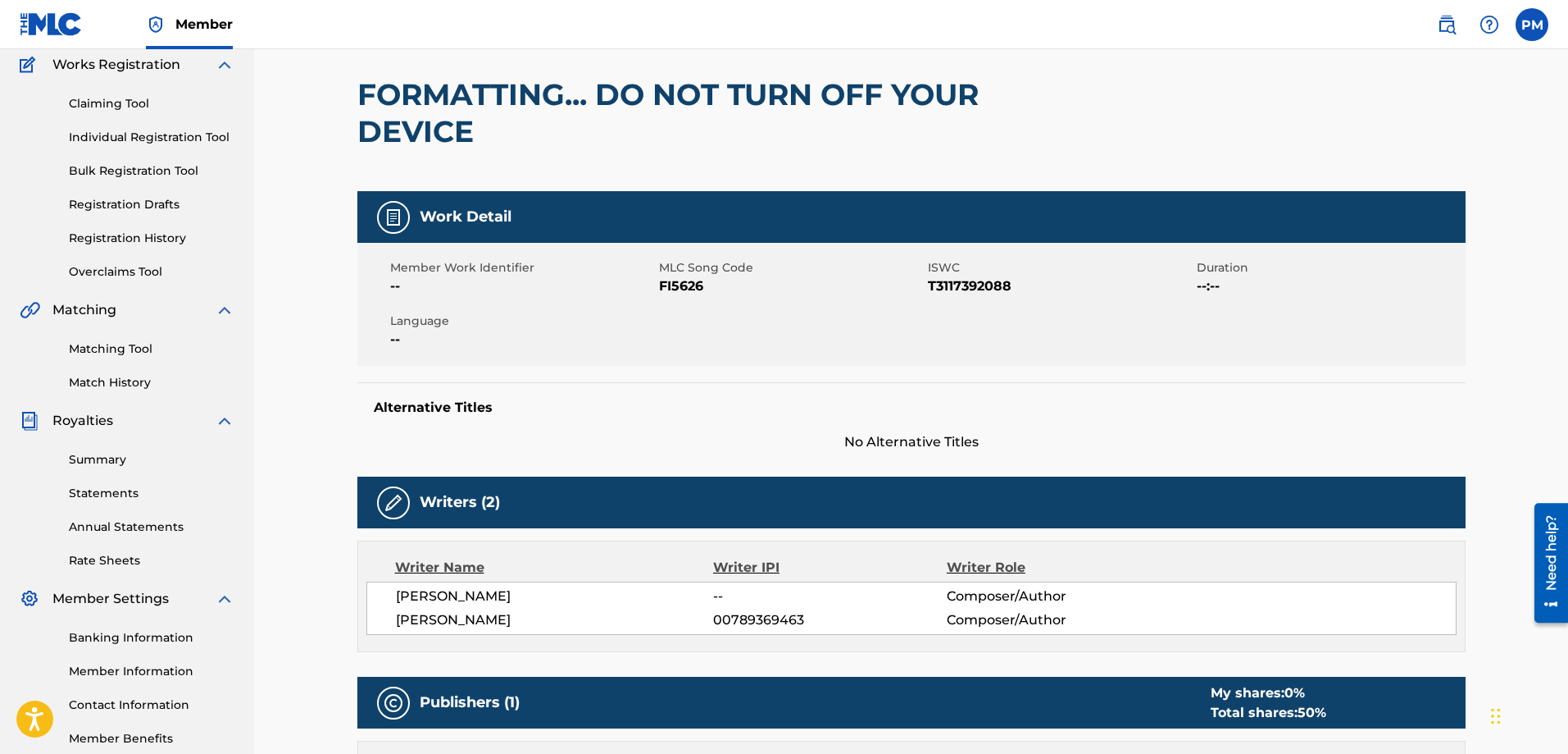
click at [719, 619] on span "00789369463" at bounding box center [829, 620] width 233 height 20
copy span "00789369463"
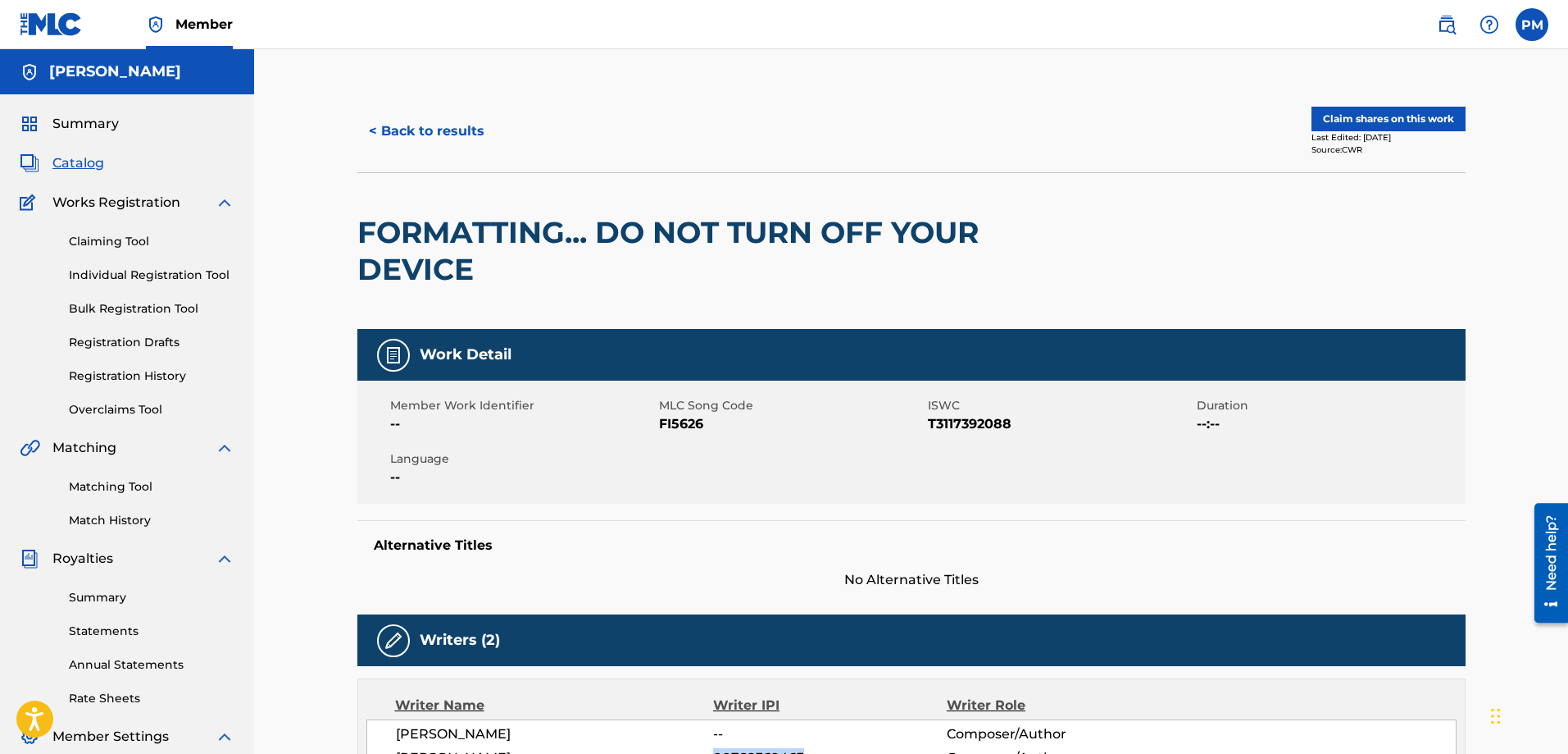
click at [435, 123] on button "< Back to results" at bounding box center [426, 131] width 139 height 41
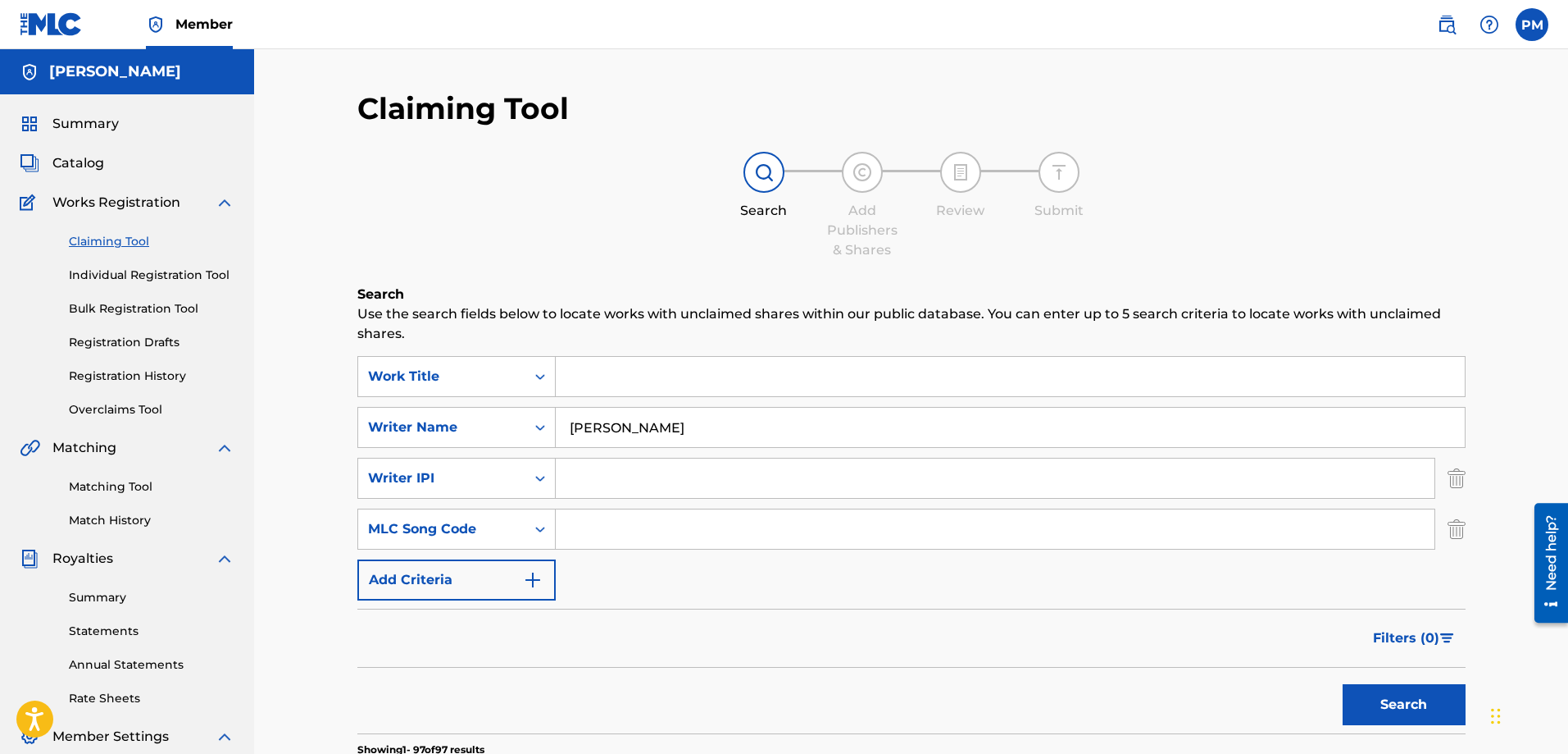
click at [660, 469] on input "Search Form" at bounding box center [995, 477] width 879 height 39
paste input "00789369463"
type input "00789369463"
click at [1406, 706] on button "Search" at bounding box center [1404, 704] width 123 height 41
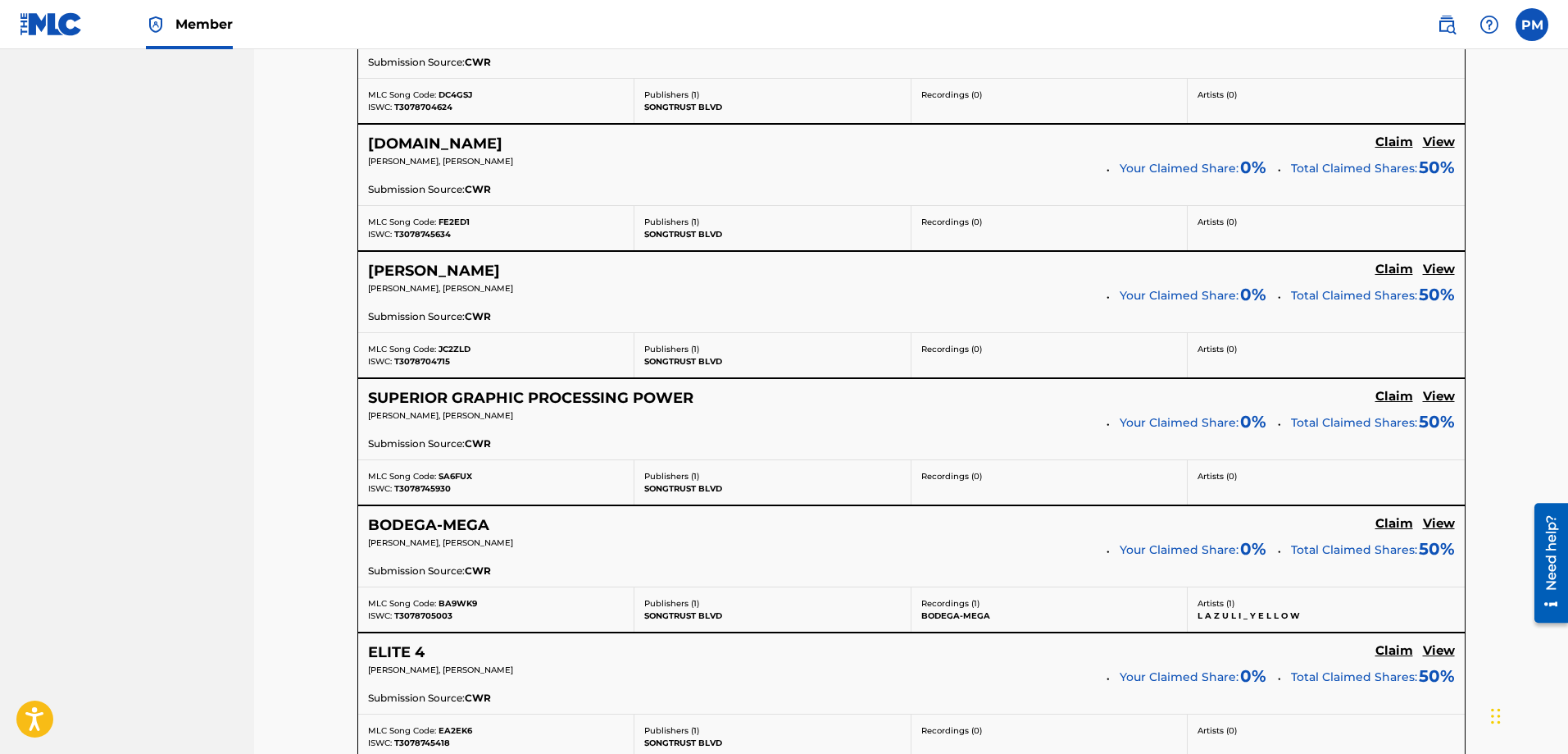
scroll to position [5960, 0]
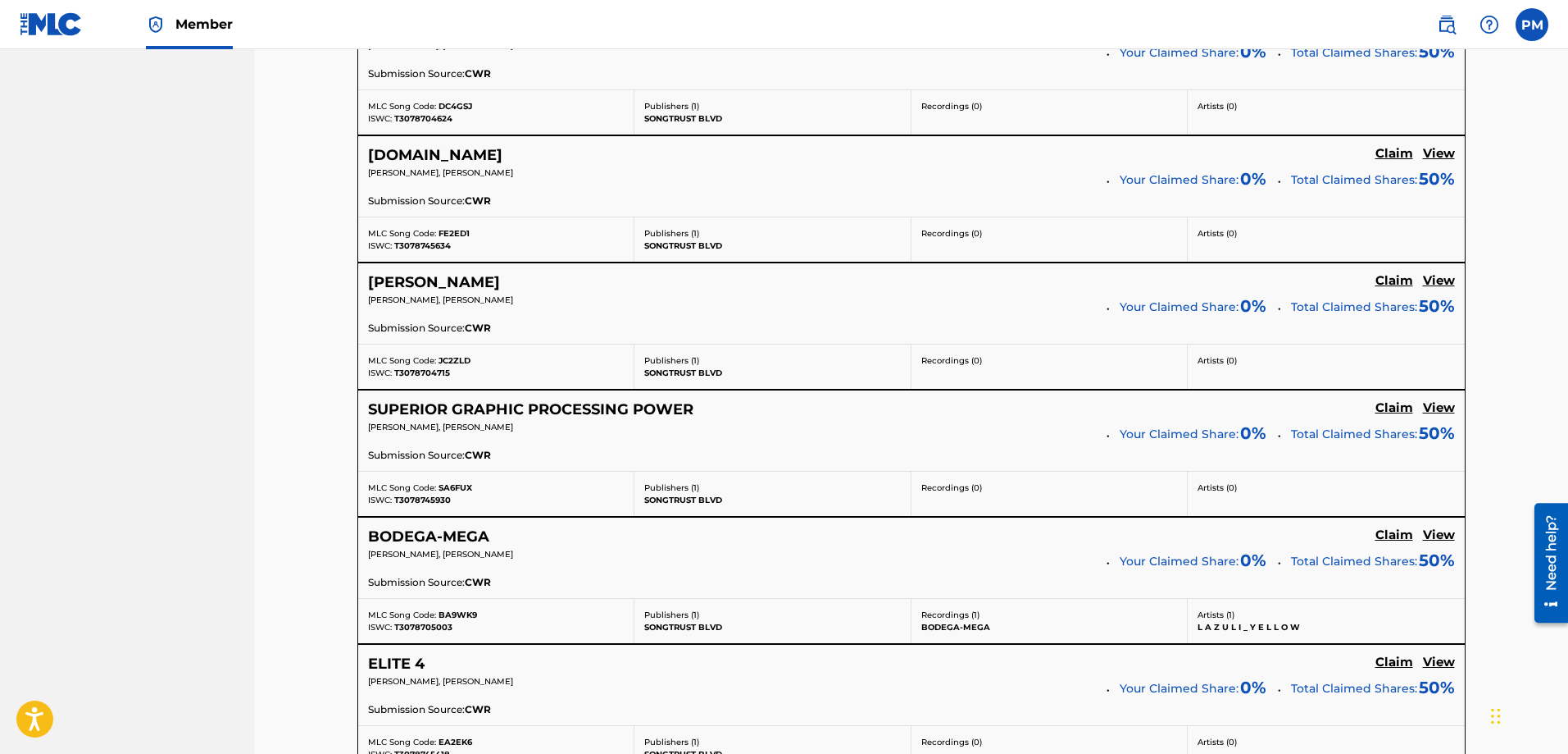
click at [1387, 409] on h5 "Claim" at bounding box center [1395, 407] width 38 height 15
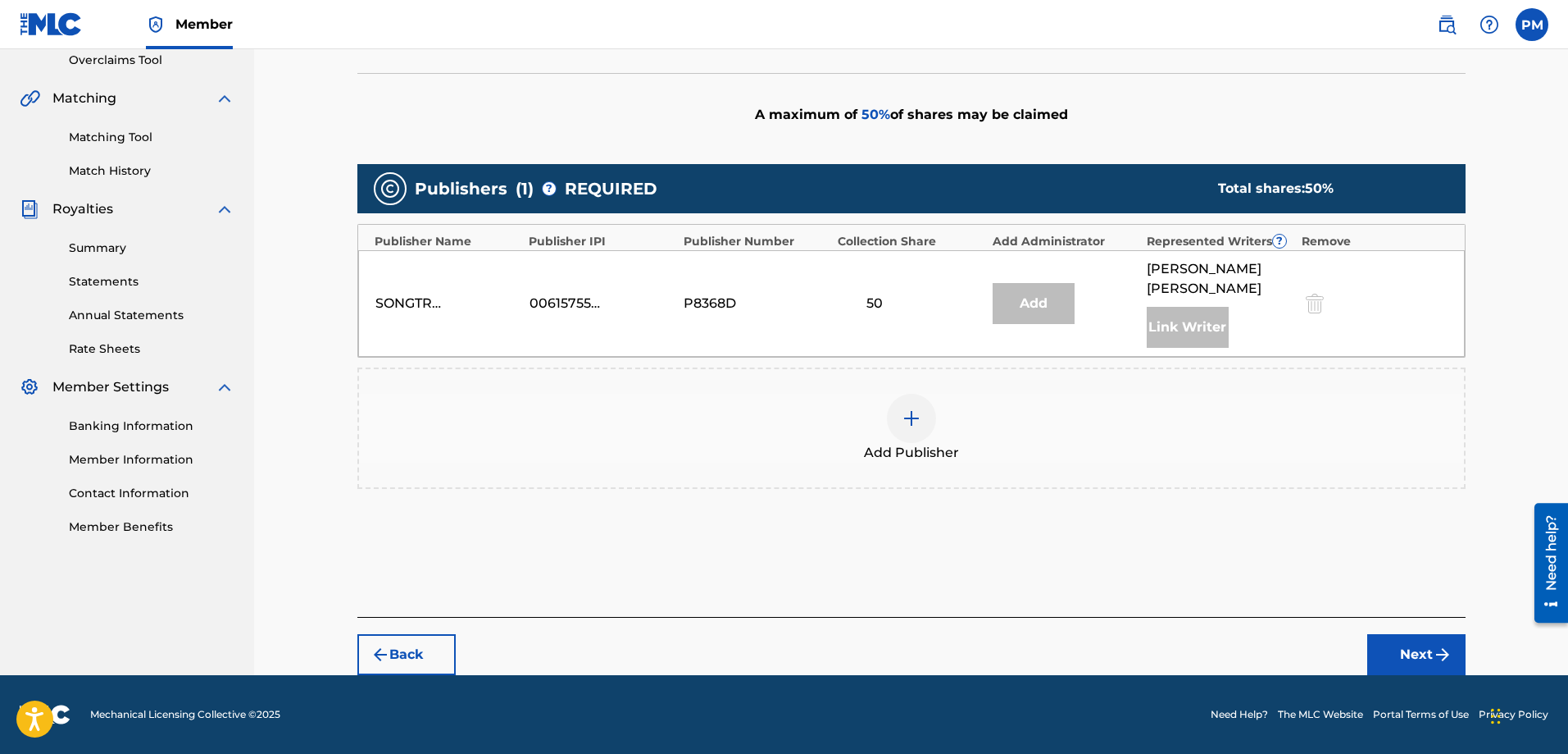
scroll to position [349, 0]
click at [428, 648] on button "Back" at bounding box center [406, 654] width 98 height 41
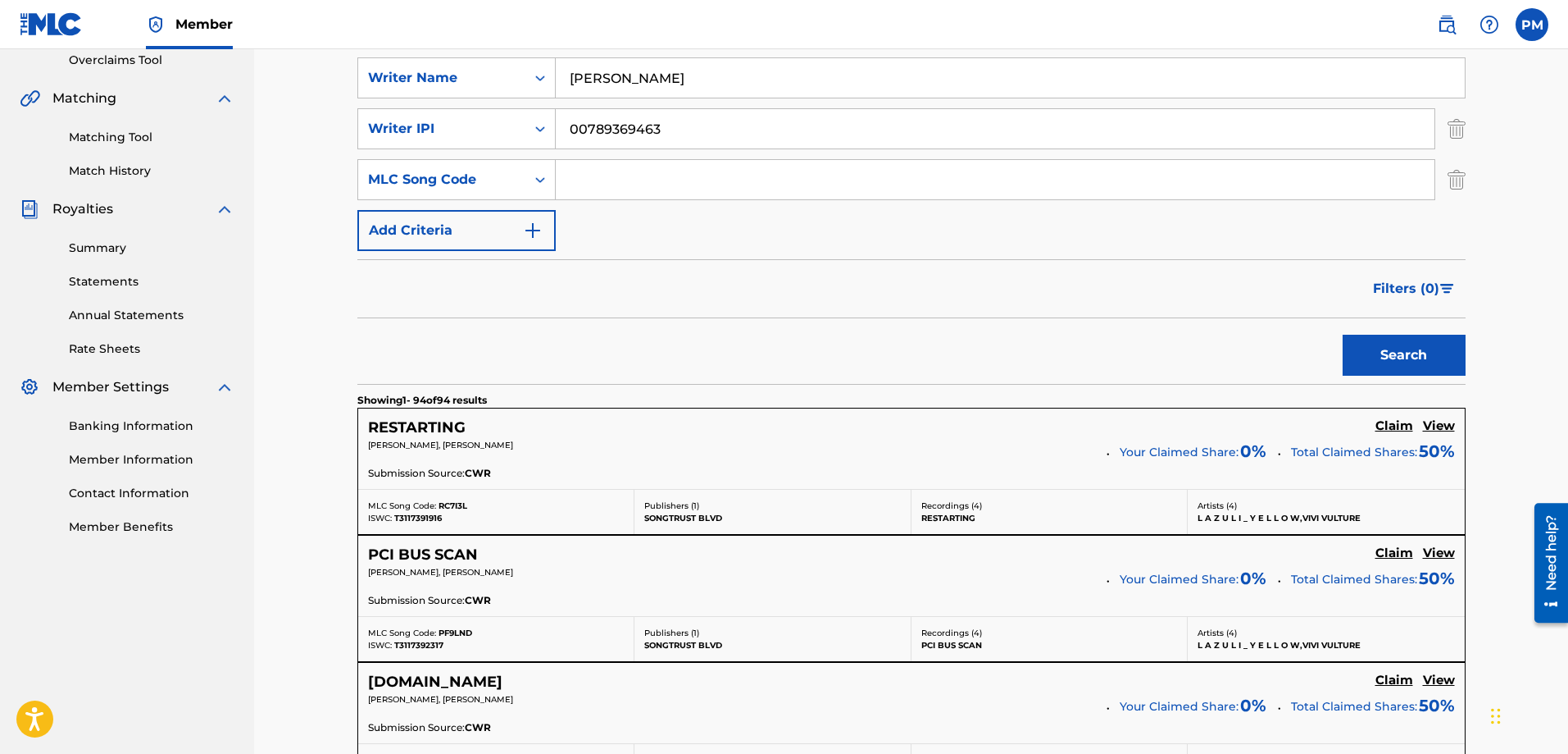
scroll to position [0, 0]
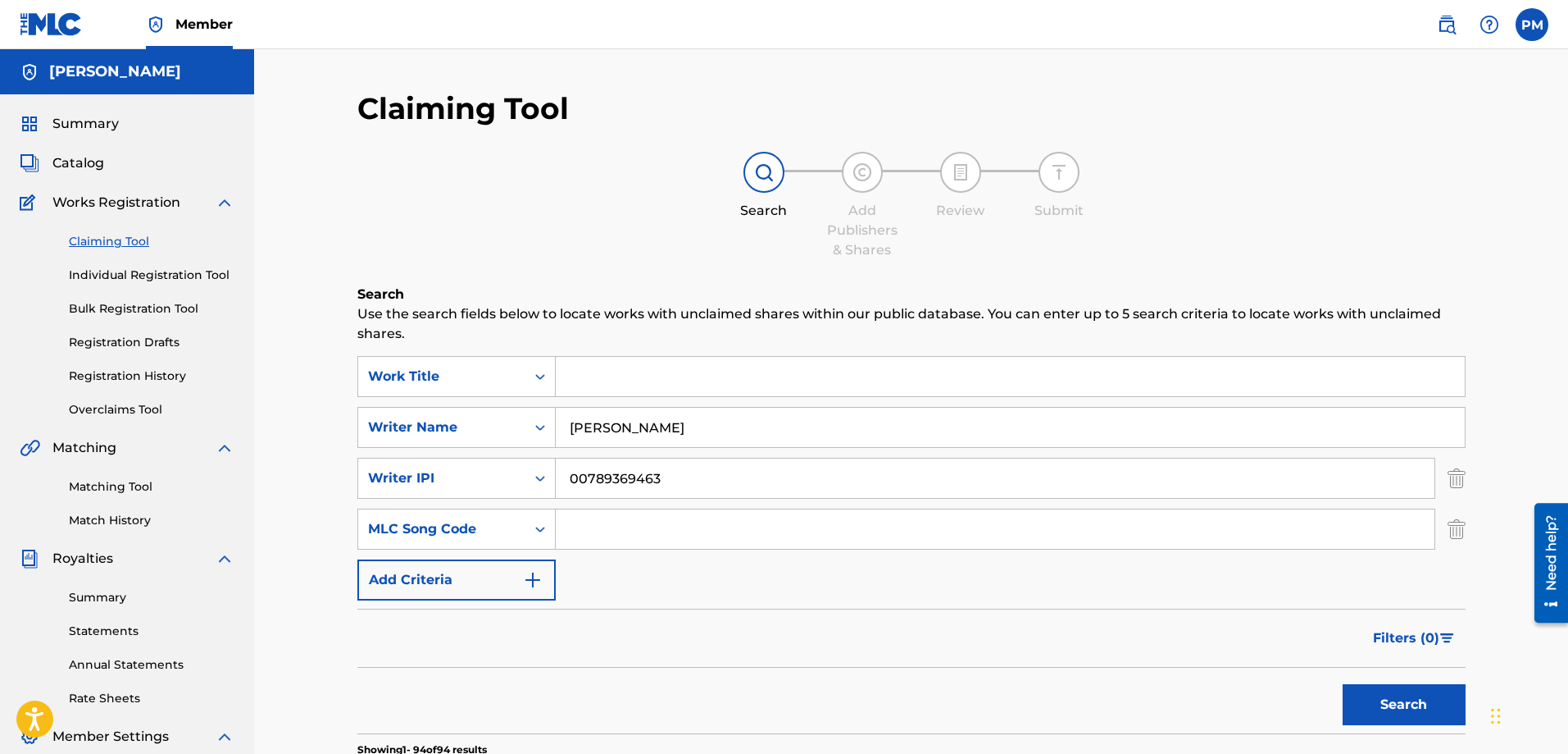
click at [193, 273] on link "Individual Registration Tool" at bounding box center [151, 275] width 166 height 17
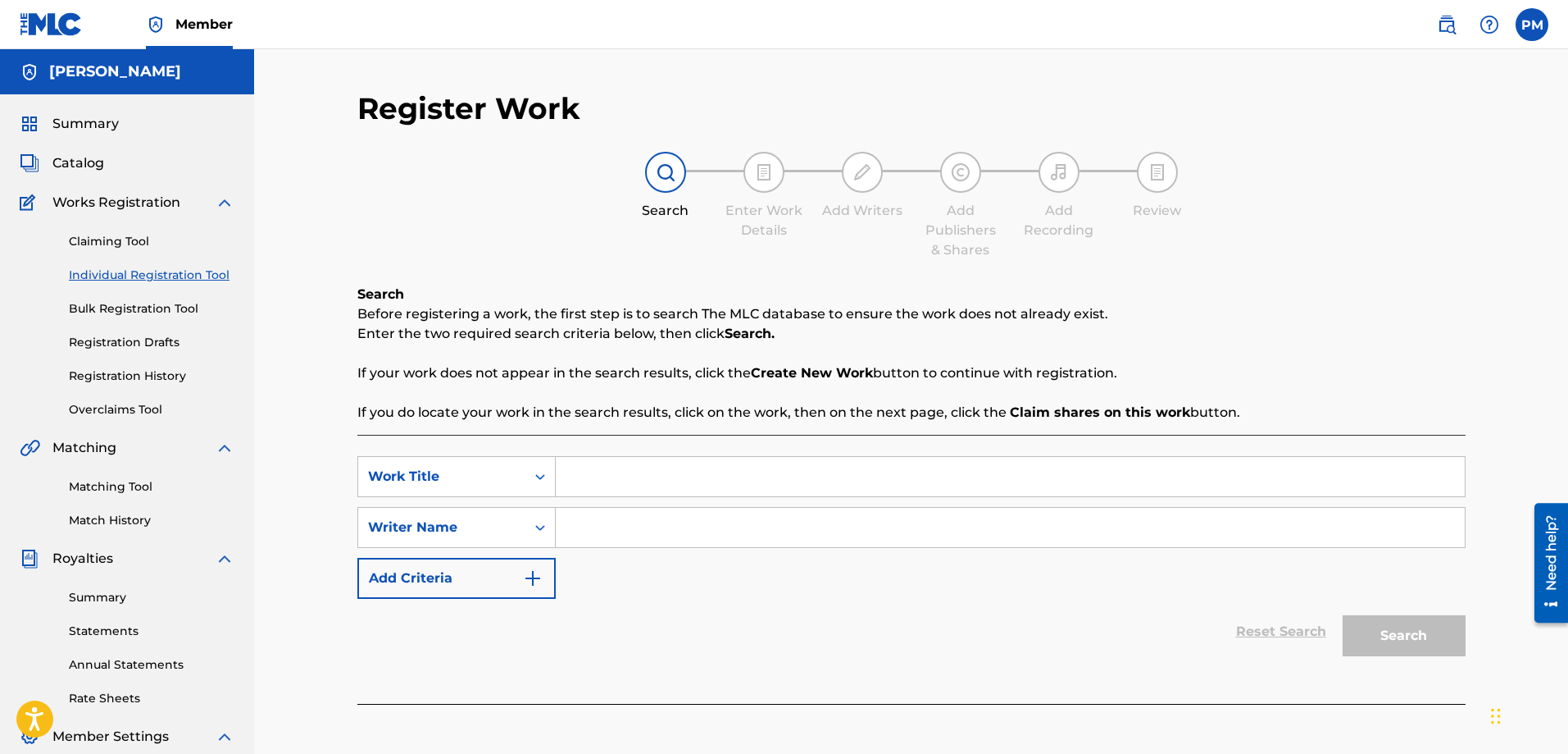
click at [103, 243] on link "Claiming Tool" at bounding box center [151, 241] width 166 height 17
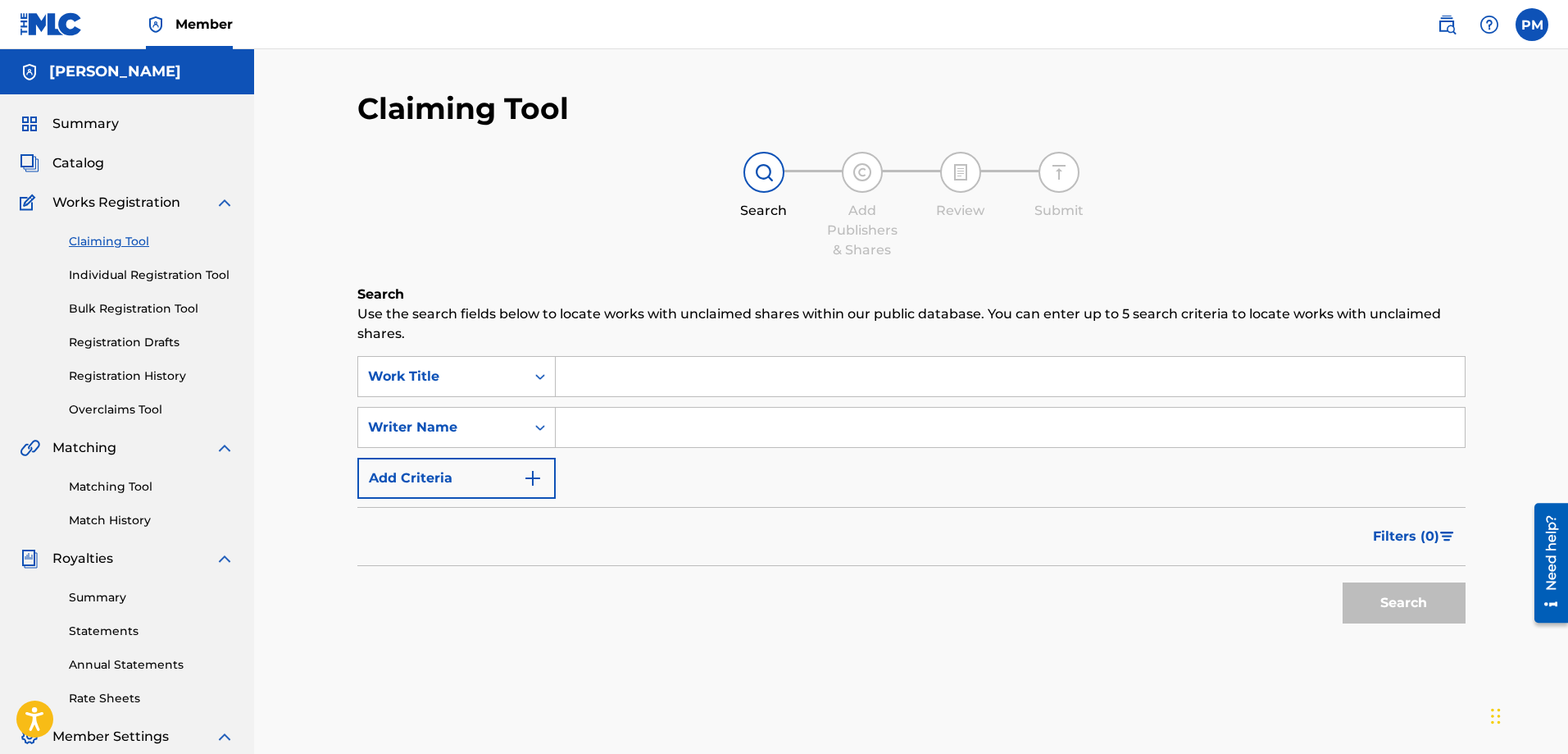
click at [619, 438] on input "Search Form" at bounding box center [1010, 426] width 909 height 39
click at [542, 470] on button "Add Criteria" at bounding box center [456, 477] width 199 height 41
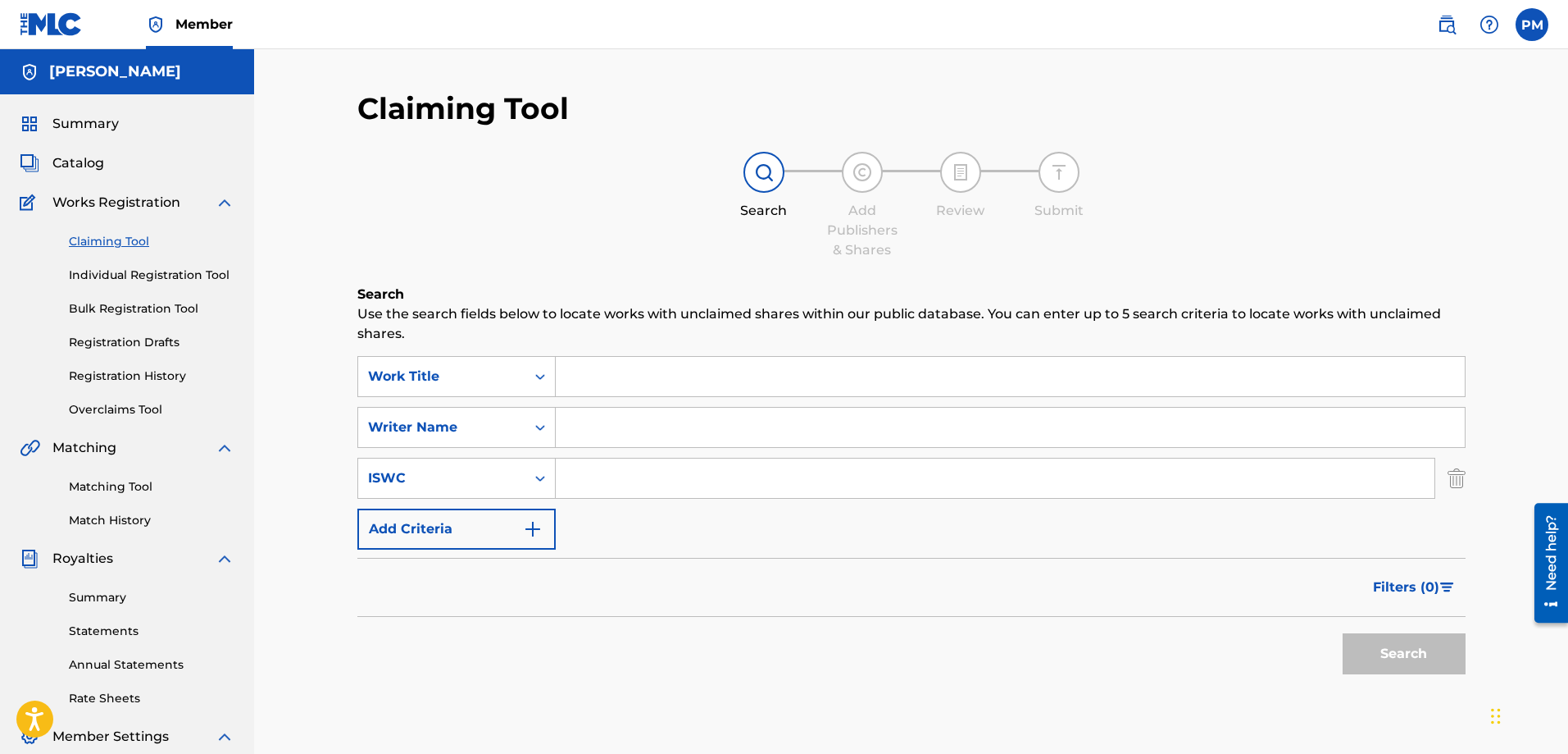
click at [518, 524] on button "Add Criteria" at bounding box center [456, 528] width 199 height 41
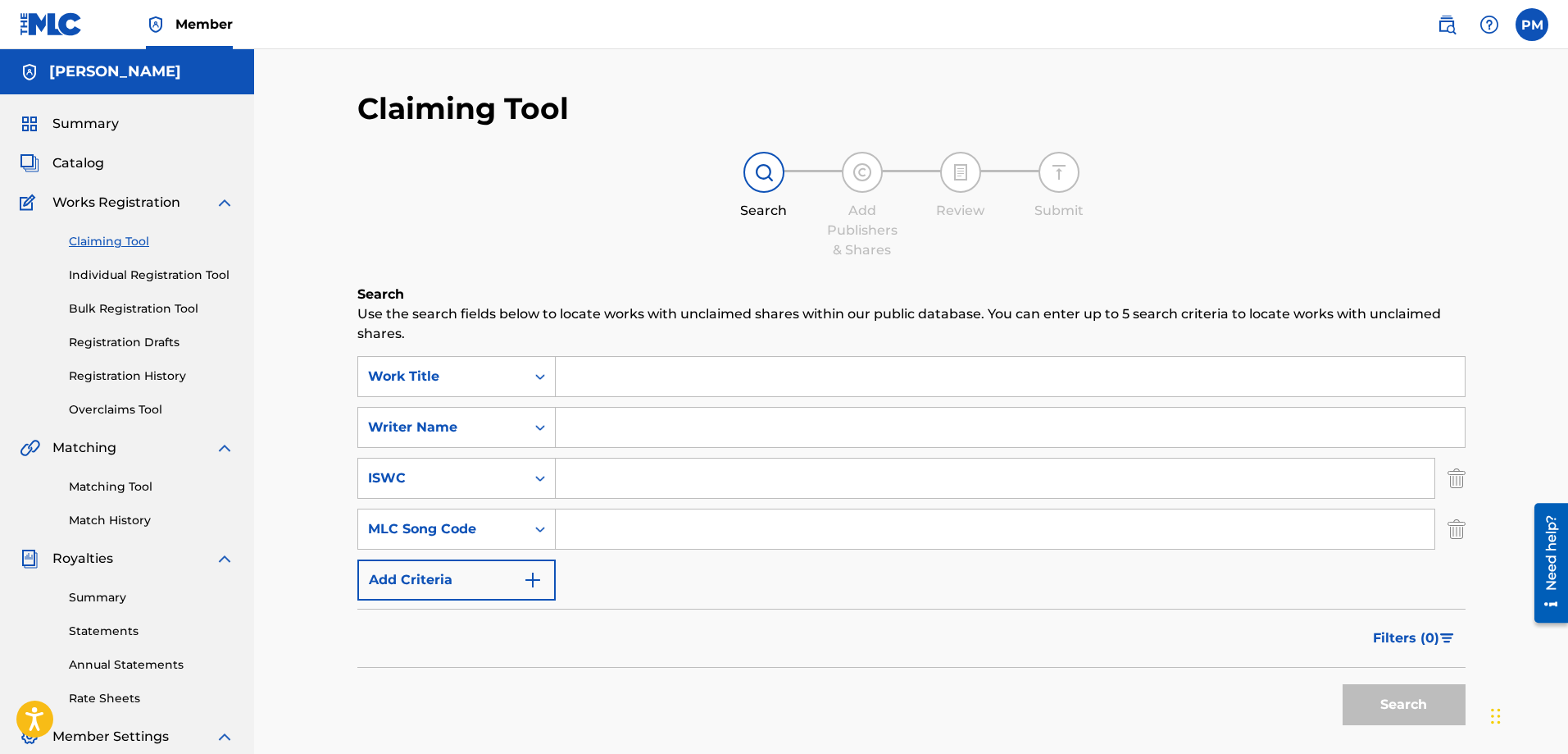
click at [518, 504] on div "SearchWithCriteria846a3cbb-255f-4099-aa4b-0dd36947dd07 Work Title SearchWithCri…" at bounding box center [911, 477] width 1108 height 244
click at [519, 479] on div "ISWC" at bounding box center [442, 478] width 167 height 31
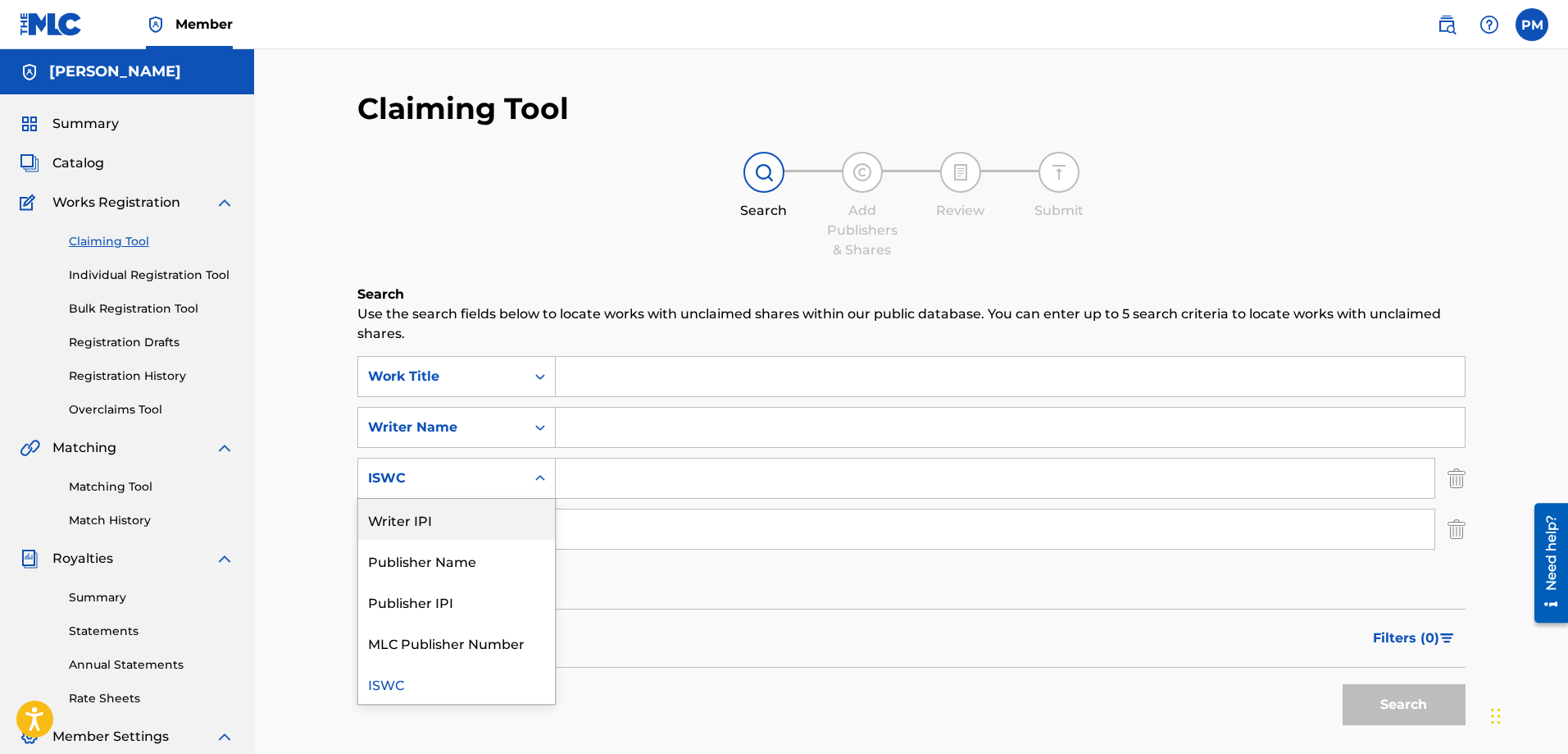
click at [492, 531] on div "Writer IPI" at bounding box center [456, 519] width 197 height 41
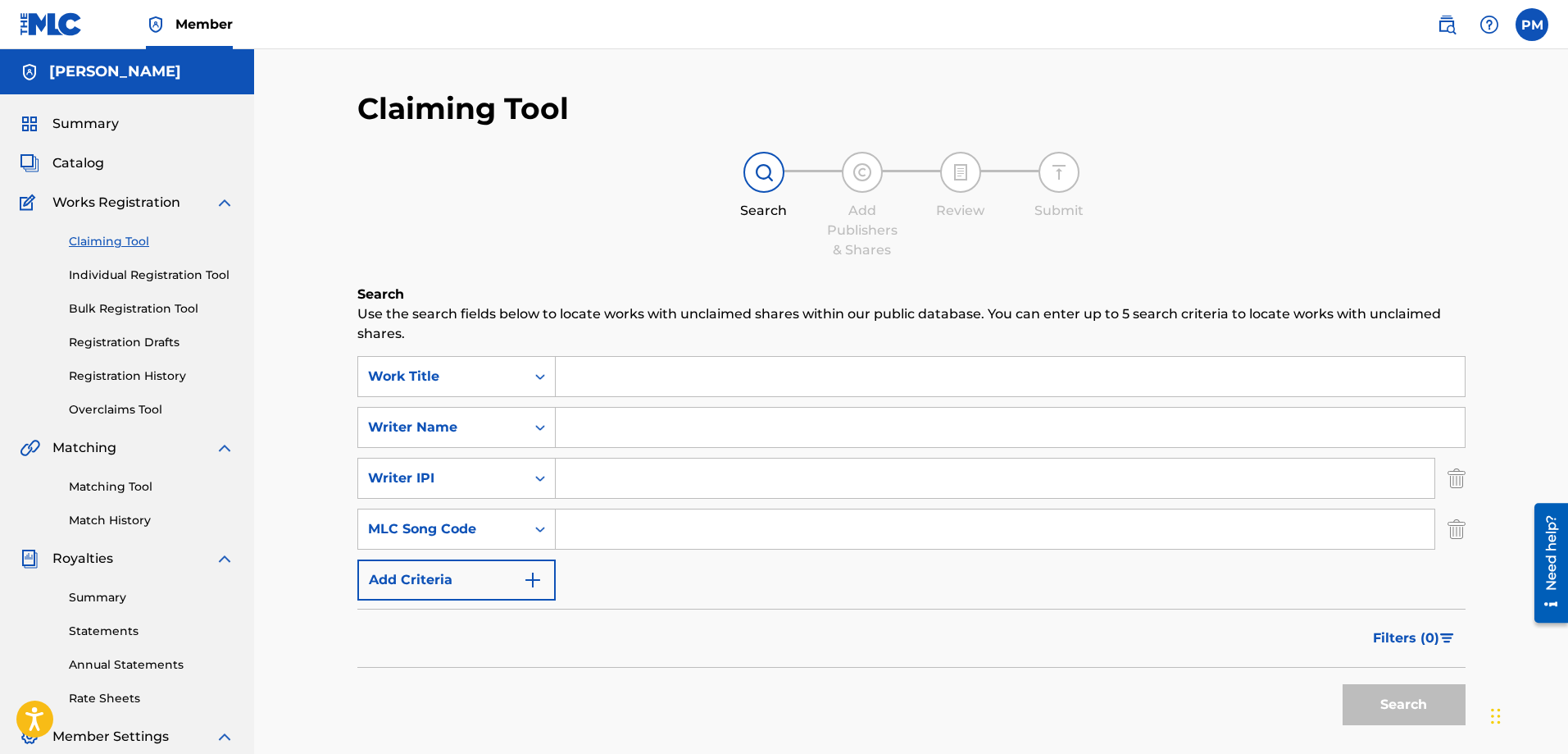
click at [613, 479] on input "Search Form" at bounding box center [995, 477] width 879 height 39
paste input "00789369463"
type input "00789369463"
click at [1342, 684] on button "Search" at bounding box center [1404, 704] width 123 height 41
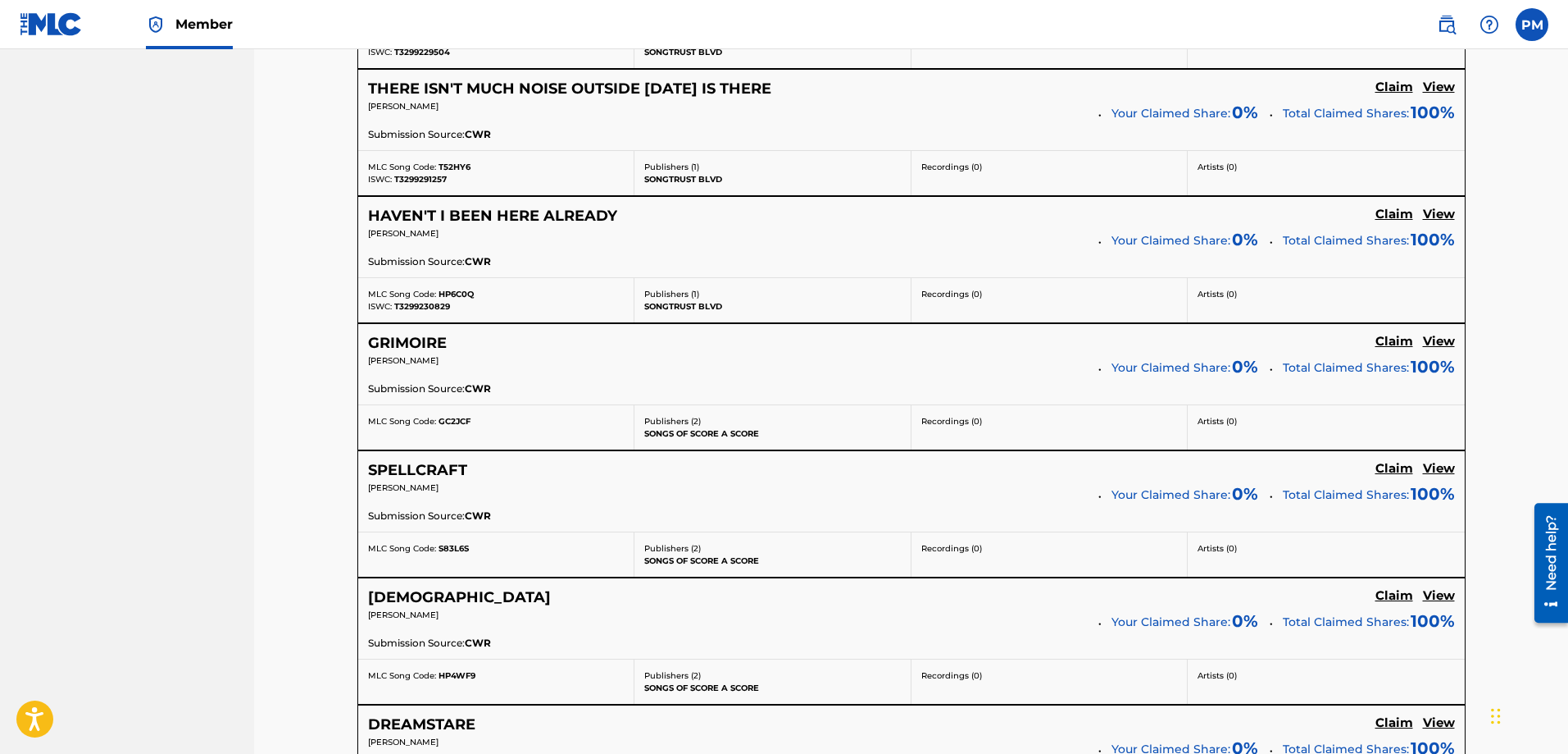
scroll to position [6918, 0]
click at [1437, 213] on h5 "View" at bounding box center [1438, 213] width 32 height 15
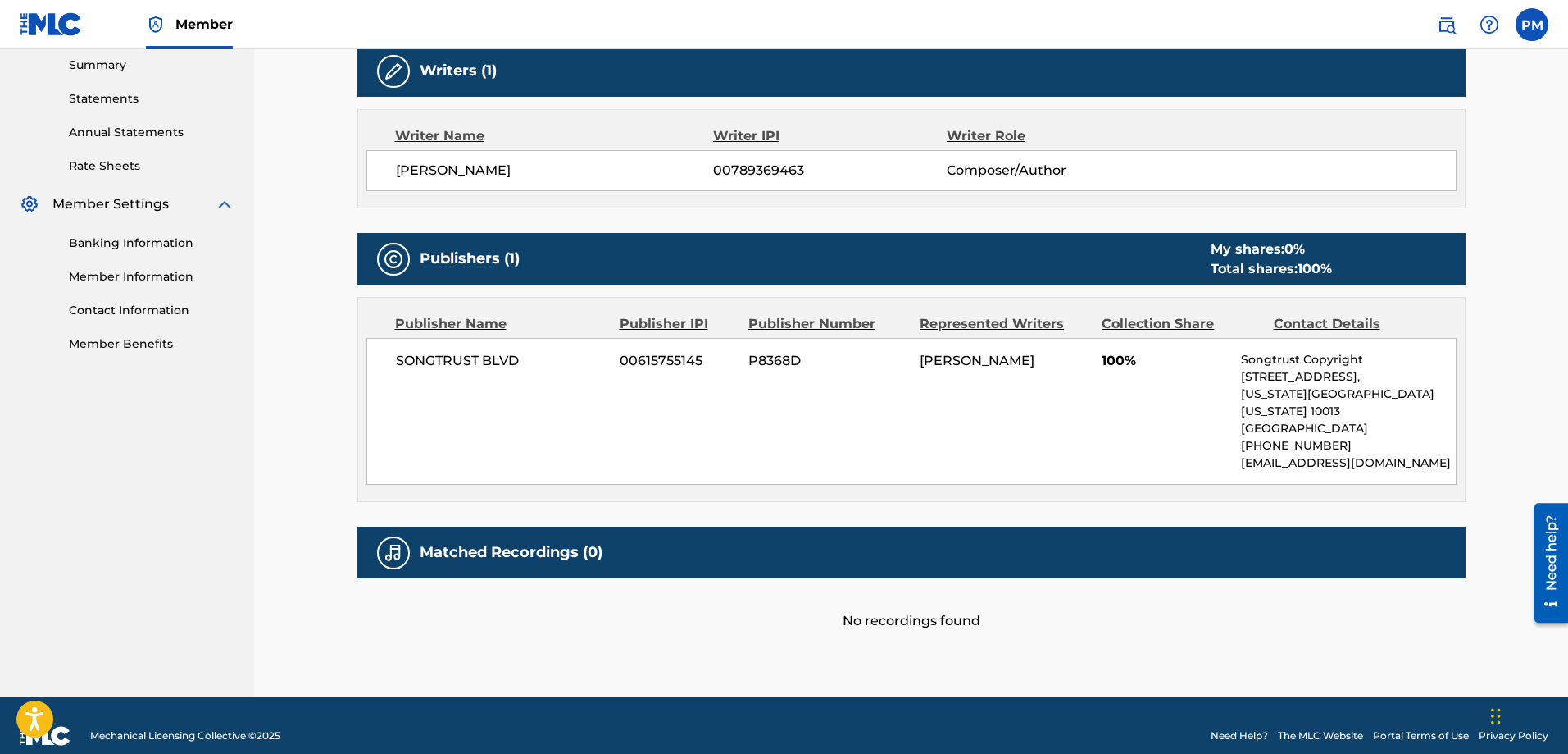
scroll to position [536, 0]
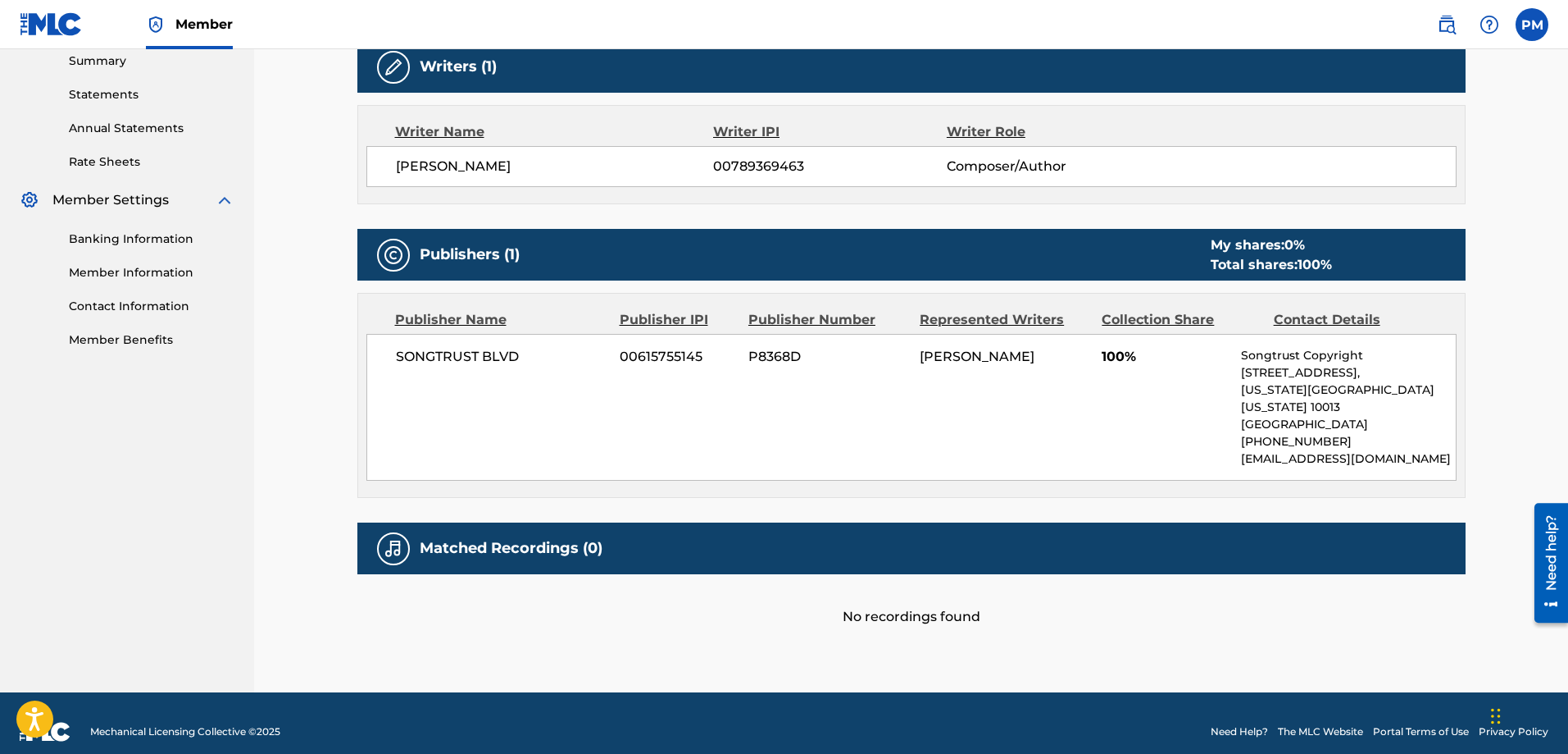
click at [918, 592] on div "No recordings found" at bounding box center [911, 601] width 1108 height 53
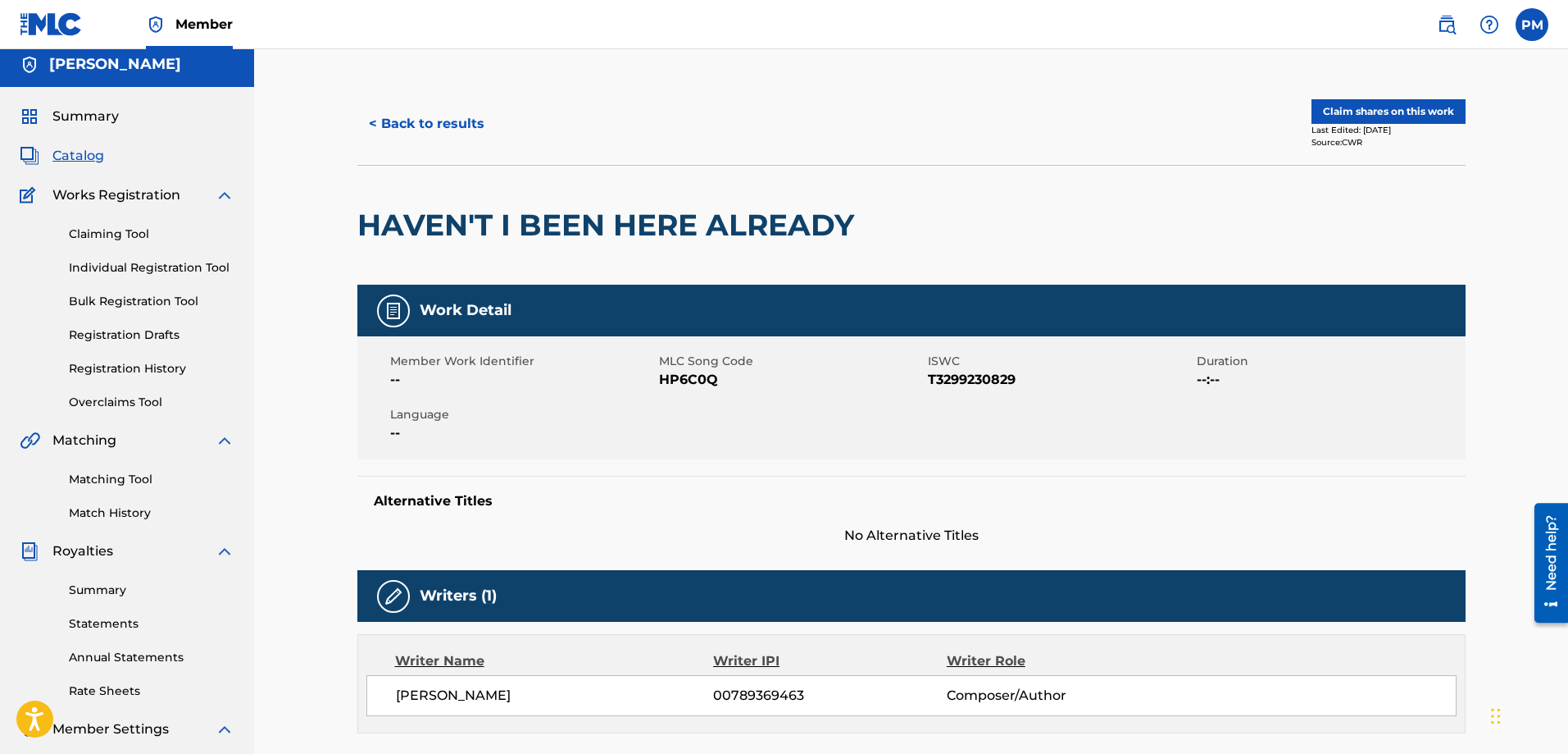
scroll to position [0, 0]
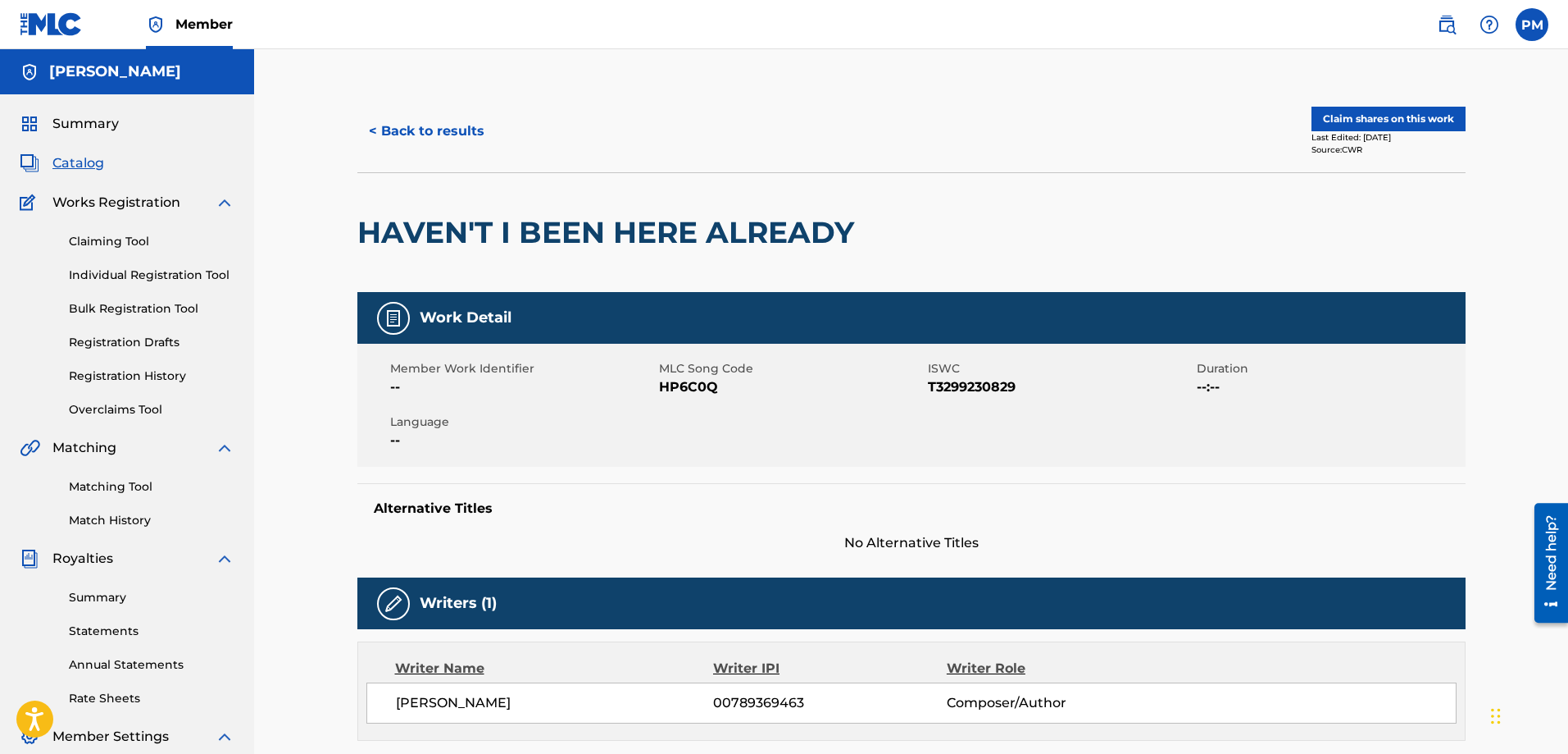
click at [433, 133] on button "< Back to results" at bounding box center [426, 131] width 139 height 41
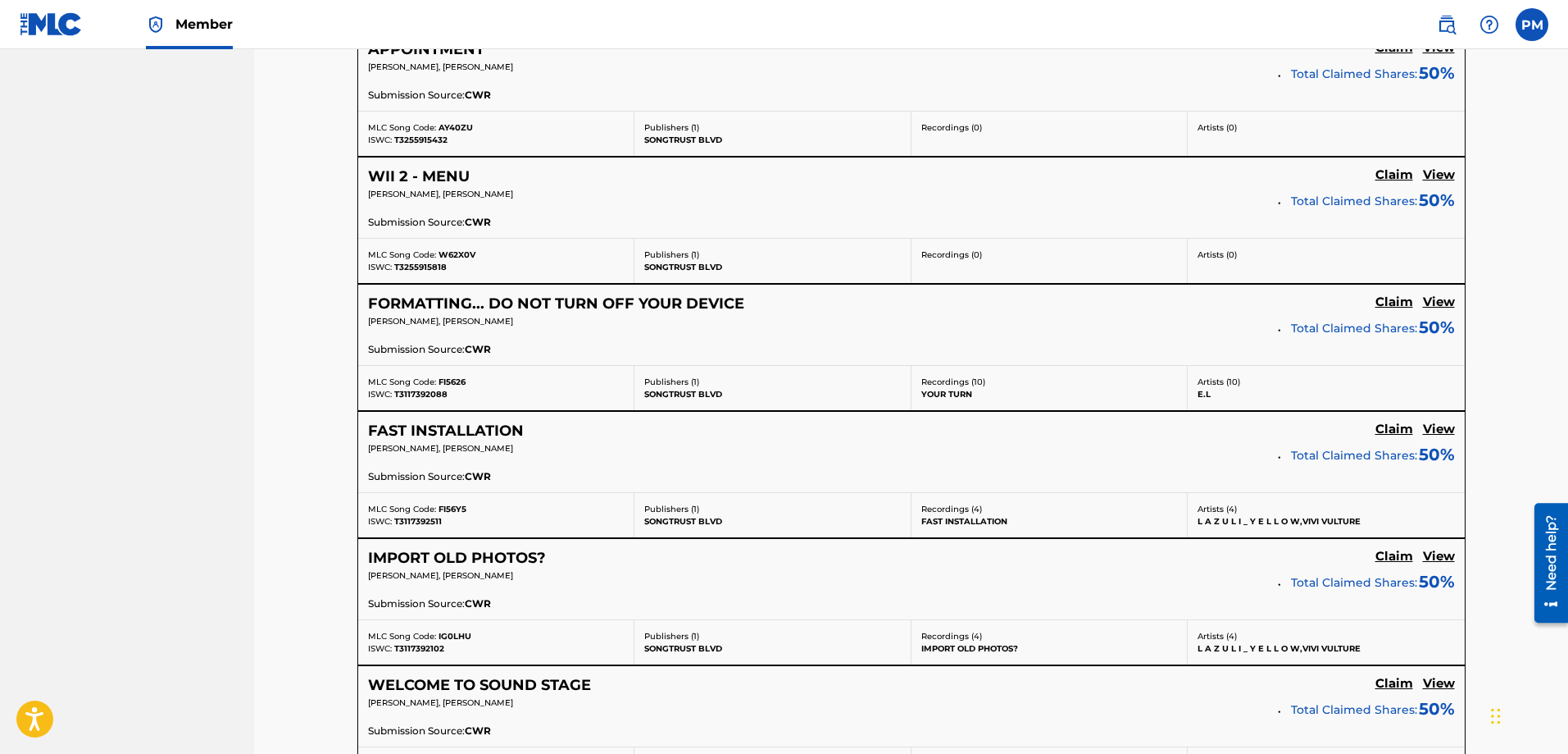
scroll to position [7974, 0]
